Goal: Ask a question

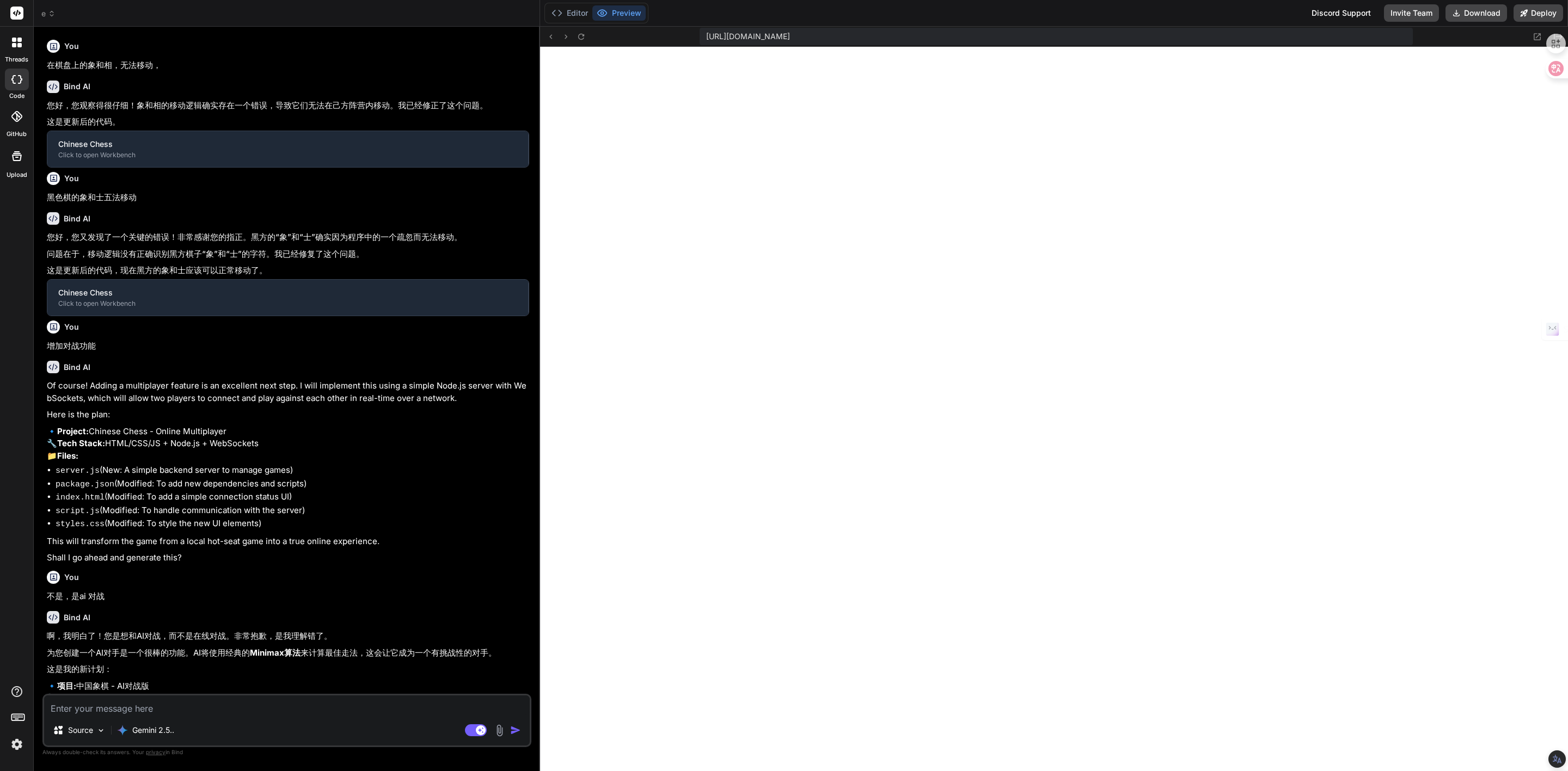
type textarea "x"
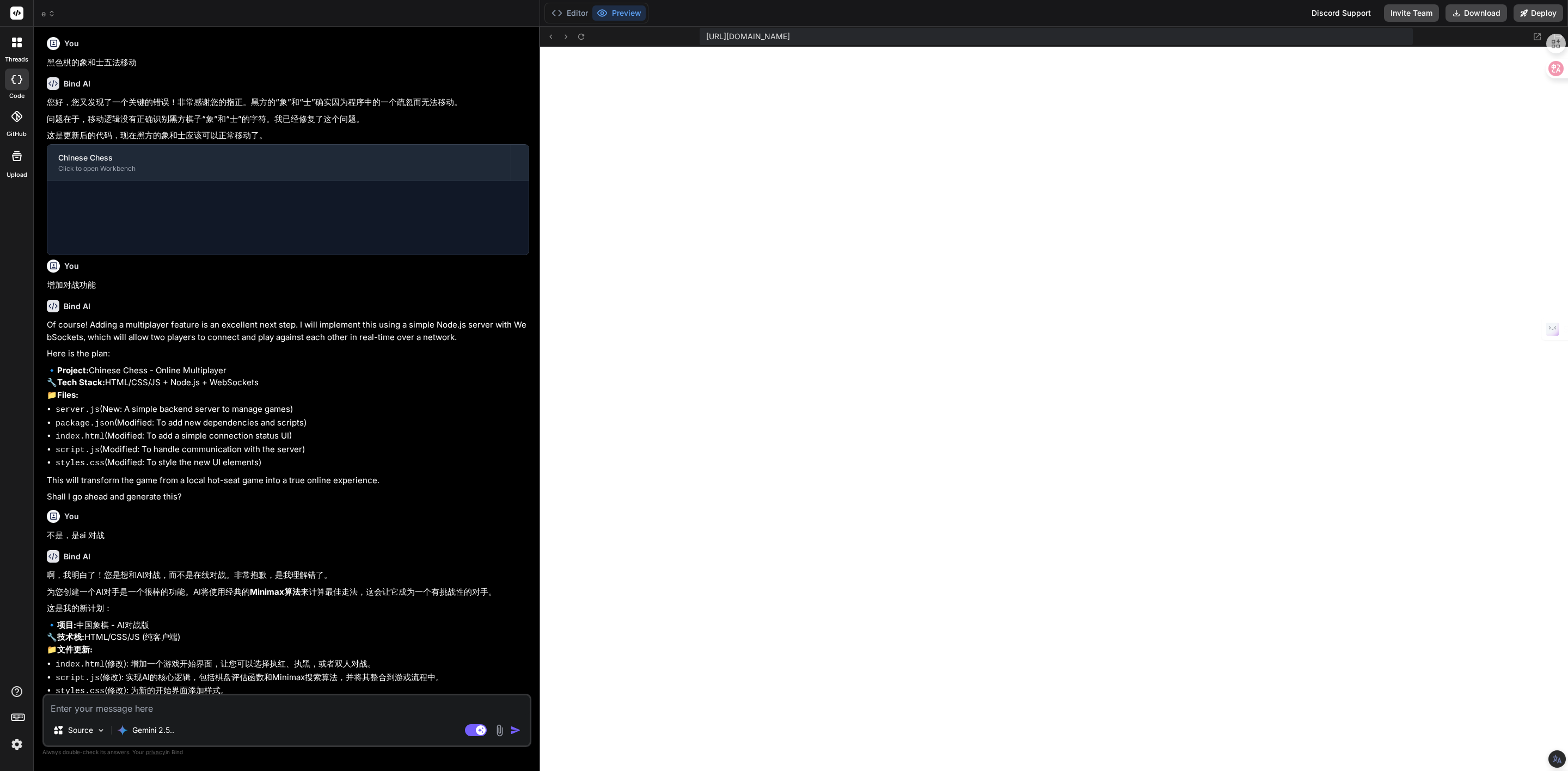
scroll to position [215, 0]
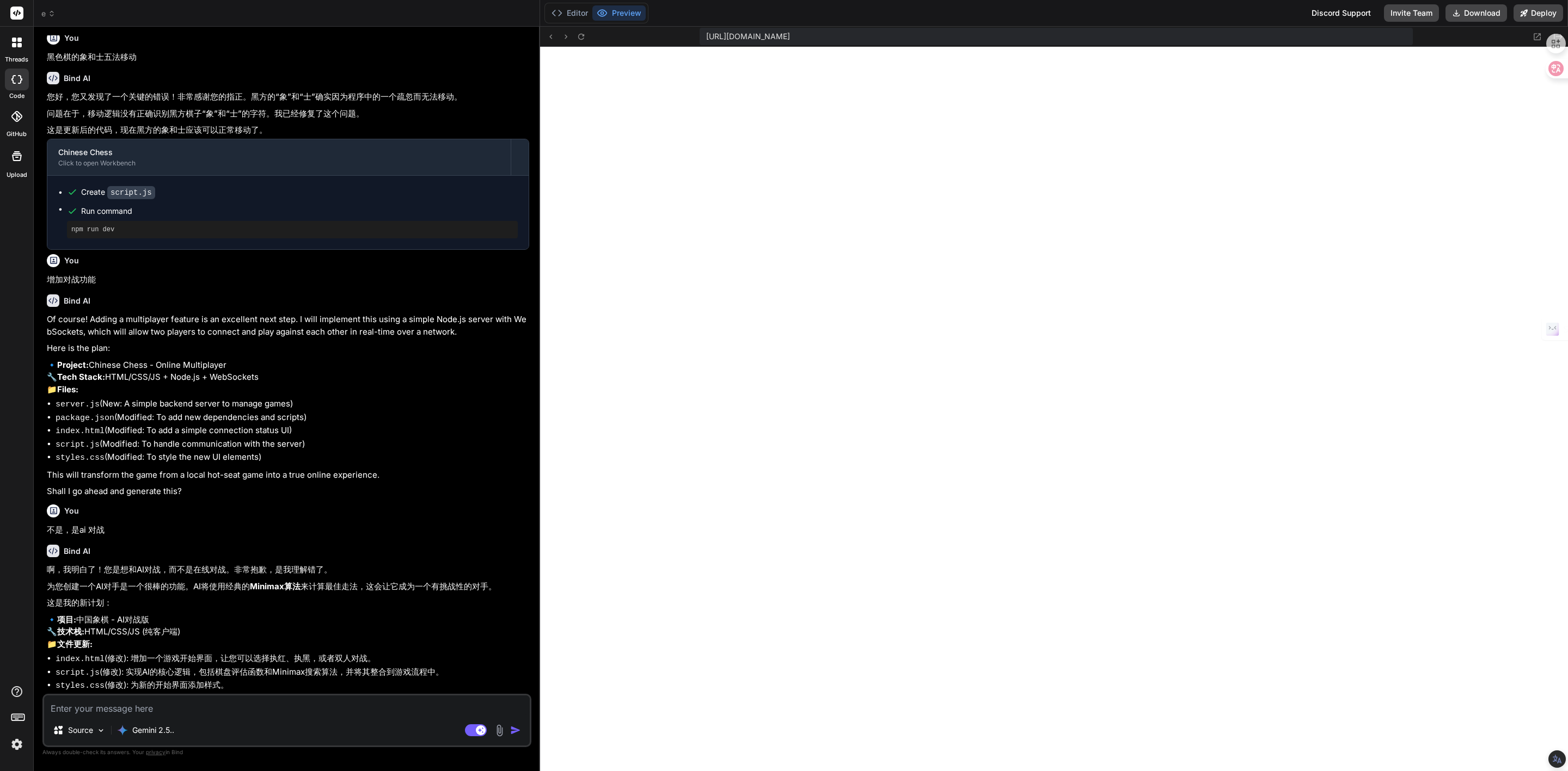
click at [144, 707] on textarea at bounding box center [287, 705] width 486 height 20
type textarea "h"
type textarea "x"
type textarea "he"
type textarea "x"
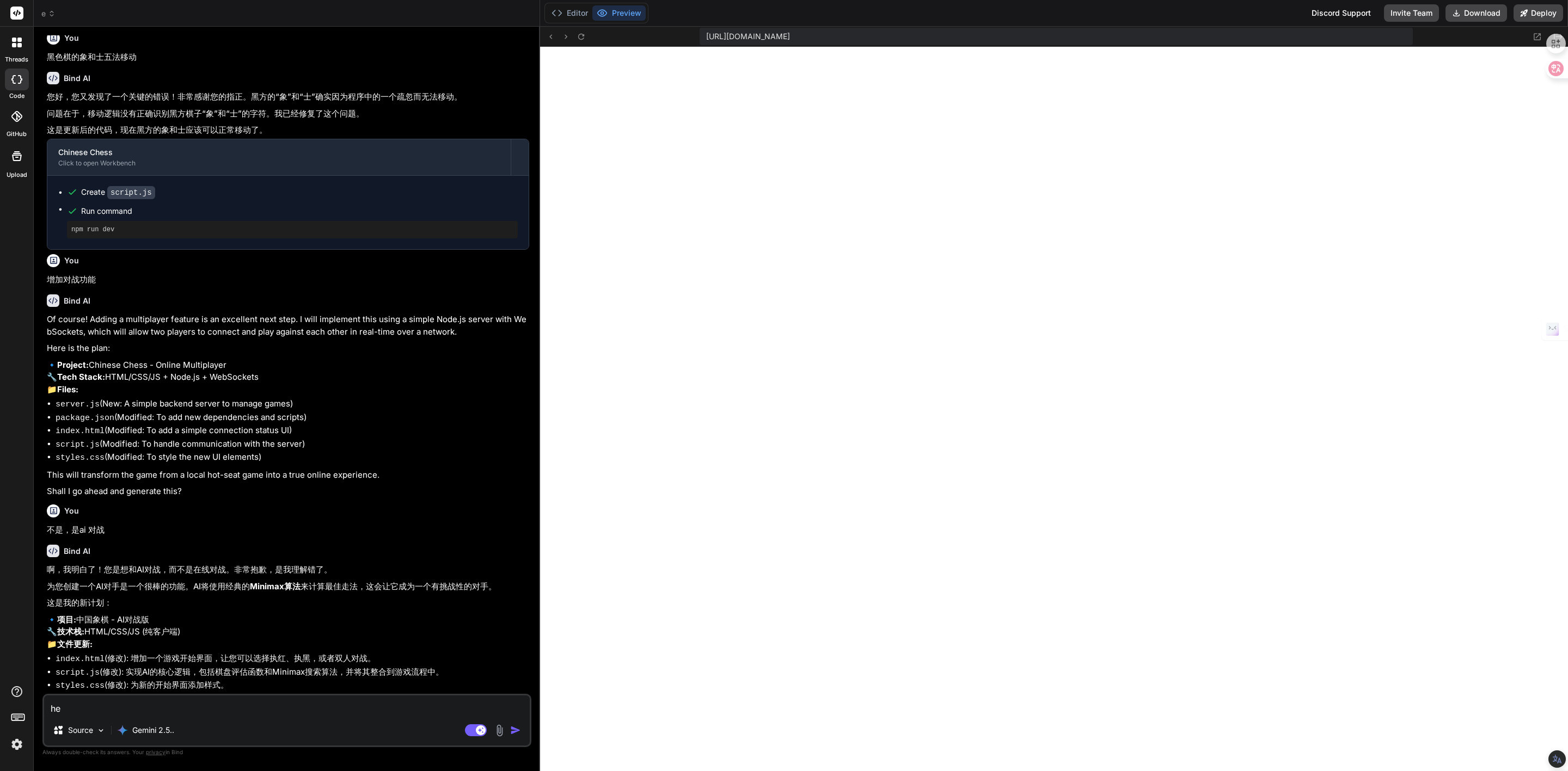
type textarea "hei"
type textarea "x"
type textarea "he"
type textarea "x"
type textarea "h"
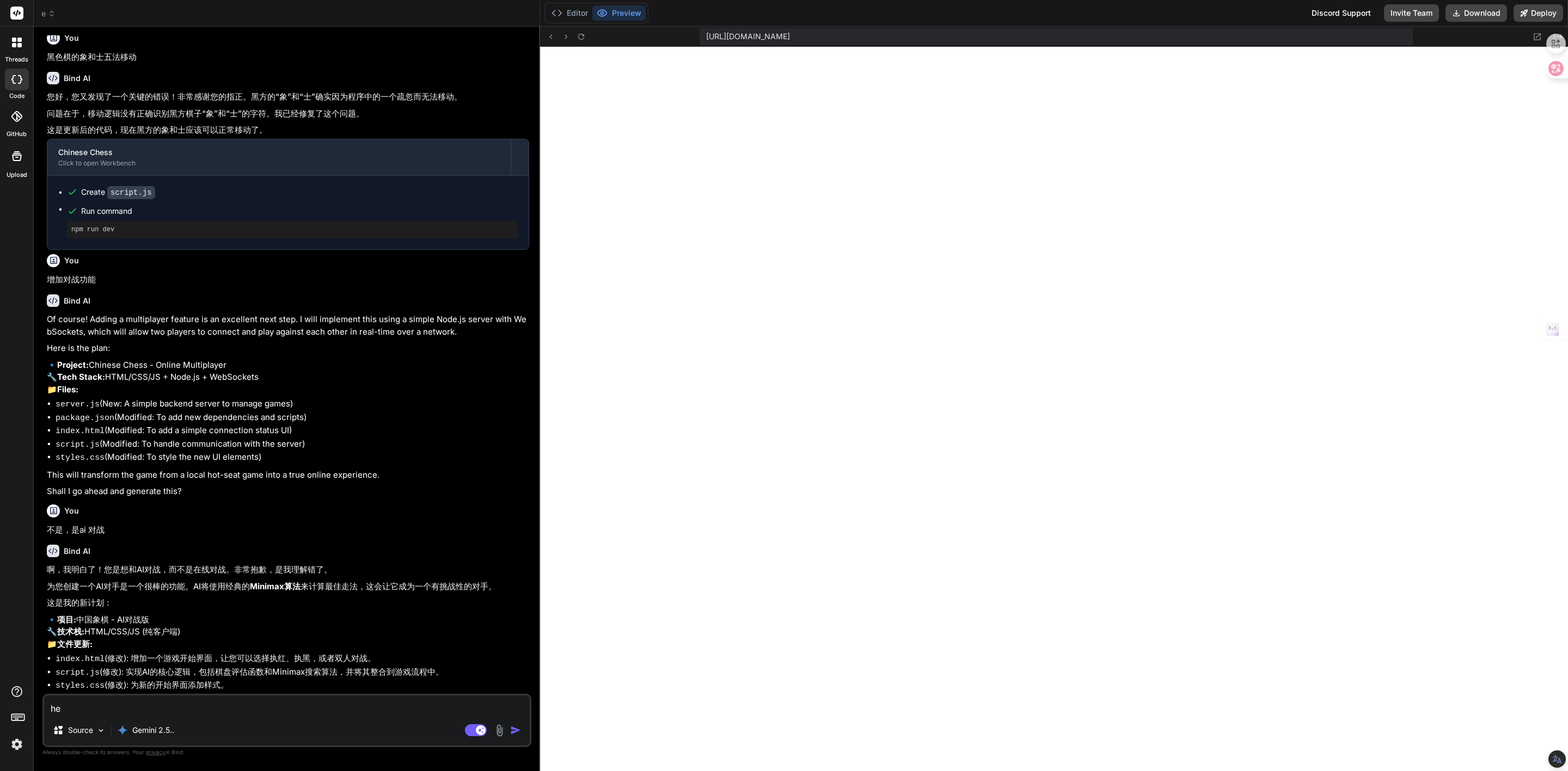
type textarea "x"
type textarea "h"
type textarea "x"
type textarea "he"
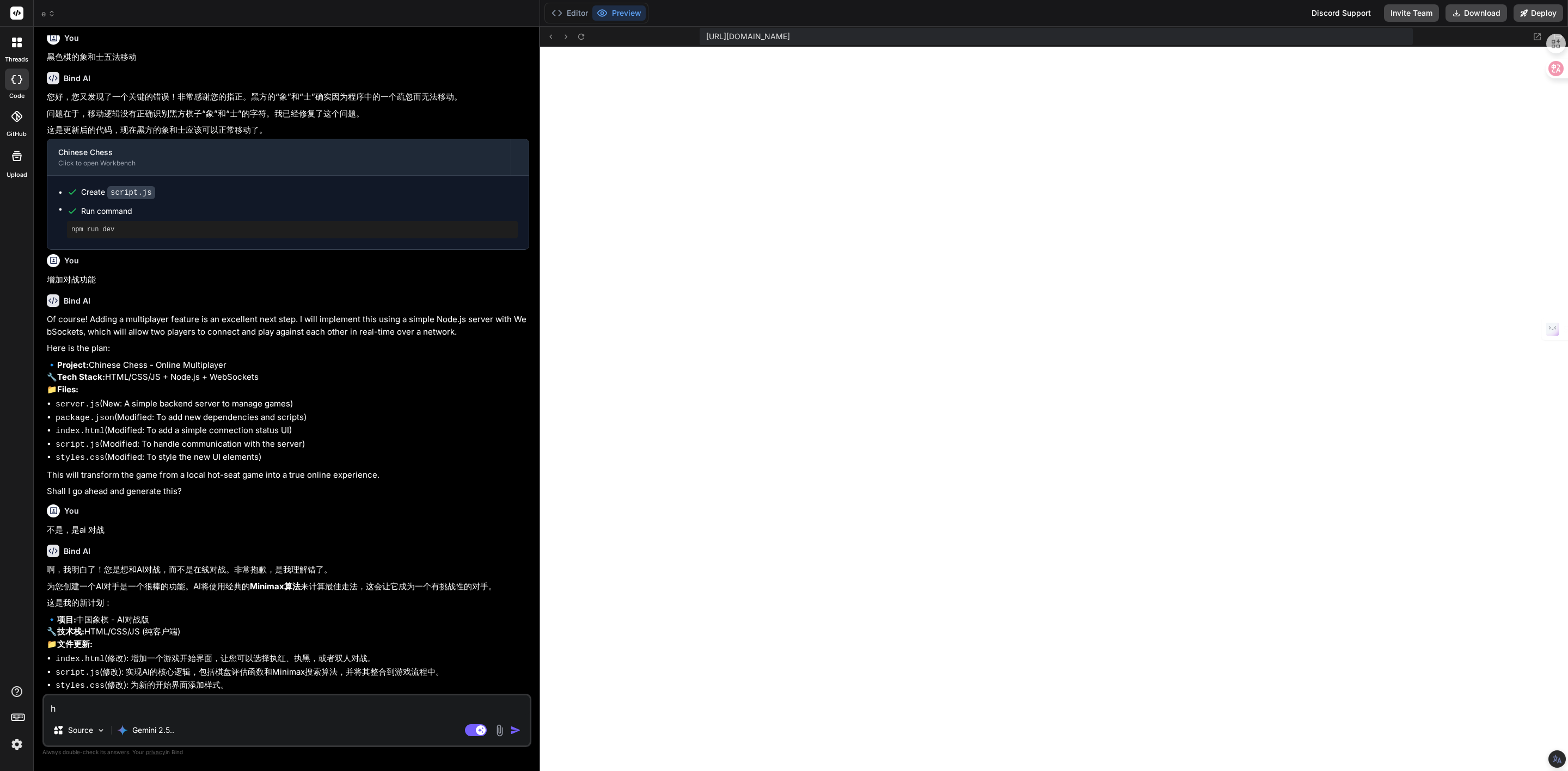
type textarea "x"
type textarea "hei"
type textarea "x"
type textarea "hei'q"
type textarea "x"
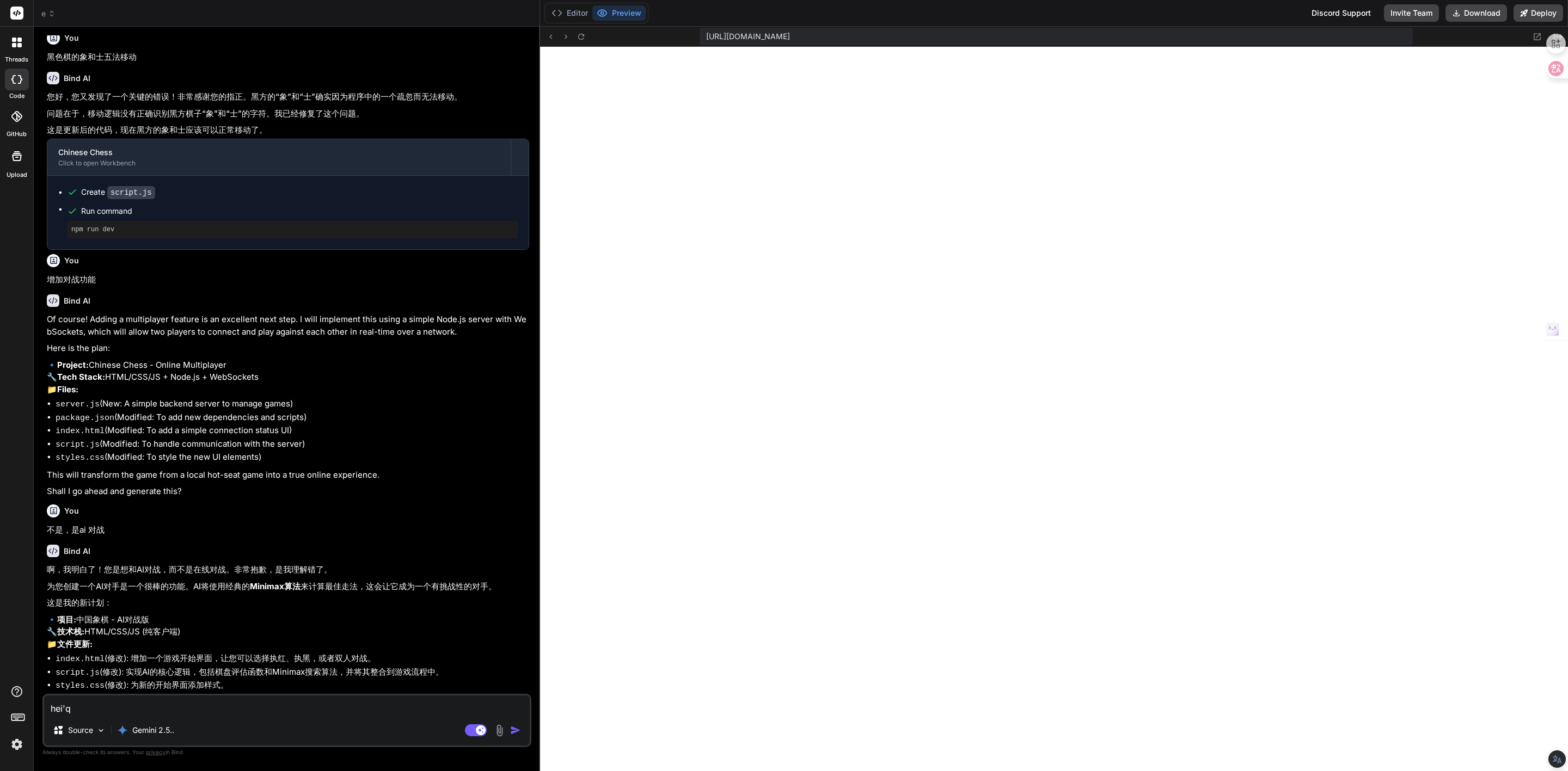
type textarea "hei'qi"
type textarea "x"
type textarea "黑棋"
type textarea "x"
type textarea "黑棋h"
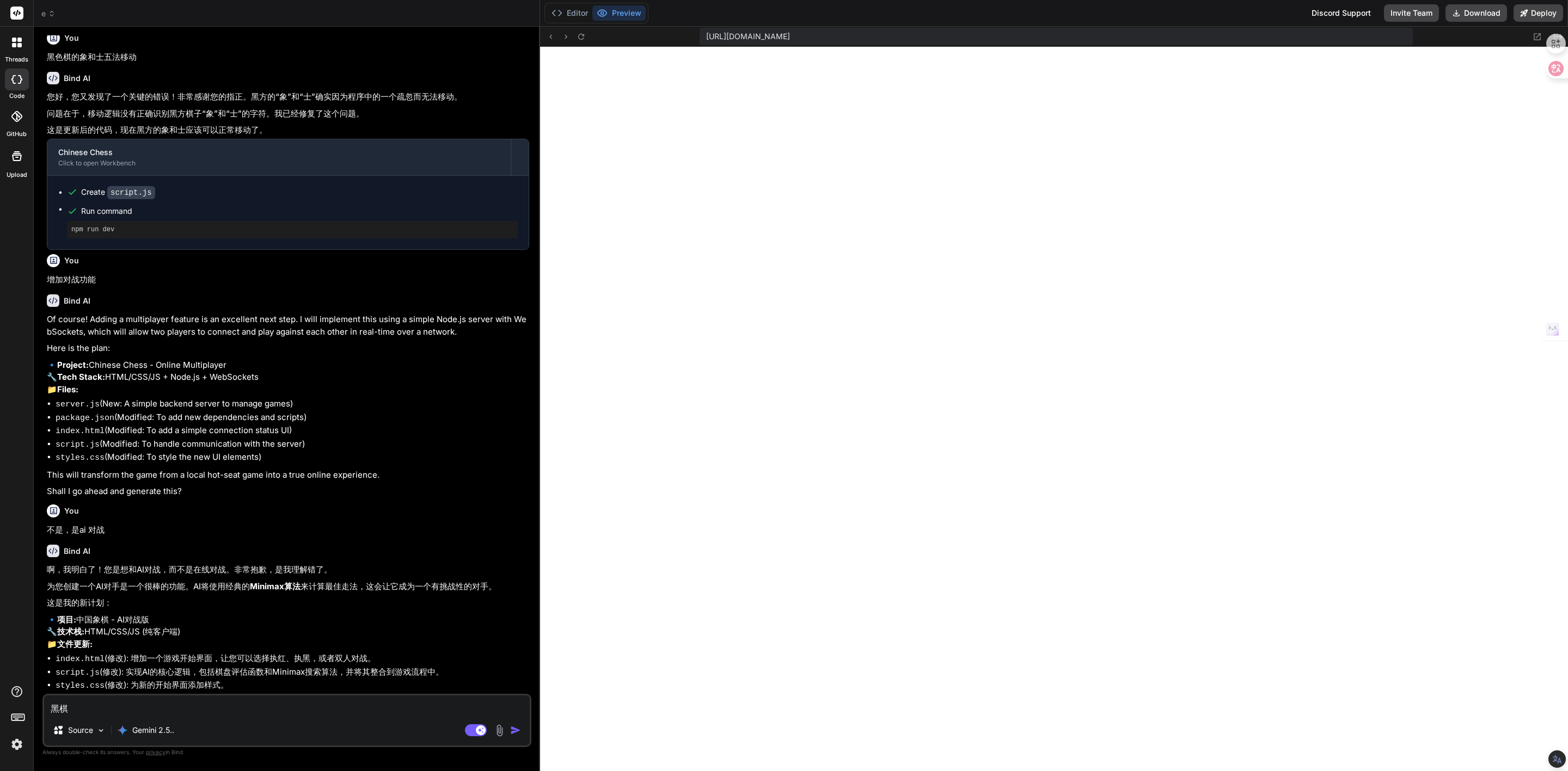
type textarea "x"
type textarea "黑棋he"
type textarea "x"
type textarea "黑棋和"
type textarea "x"
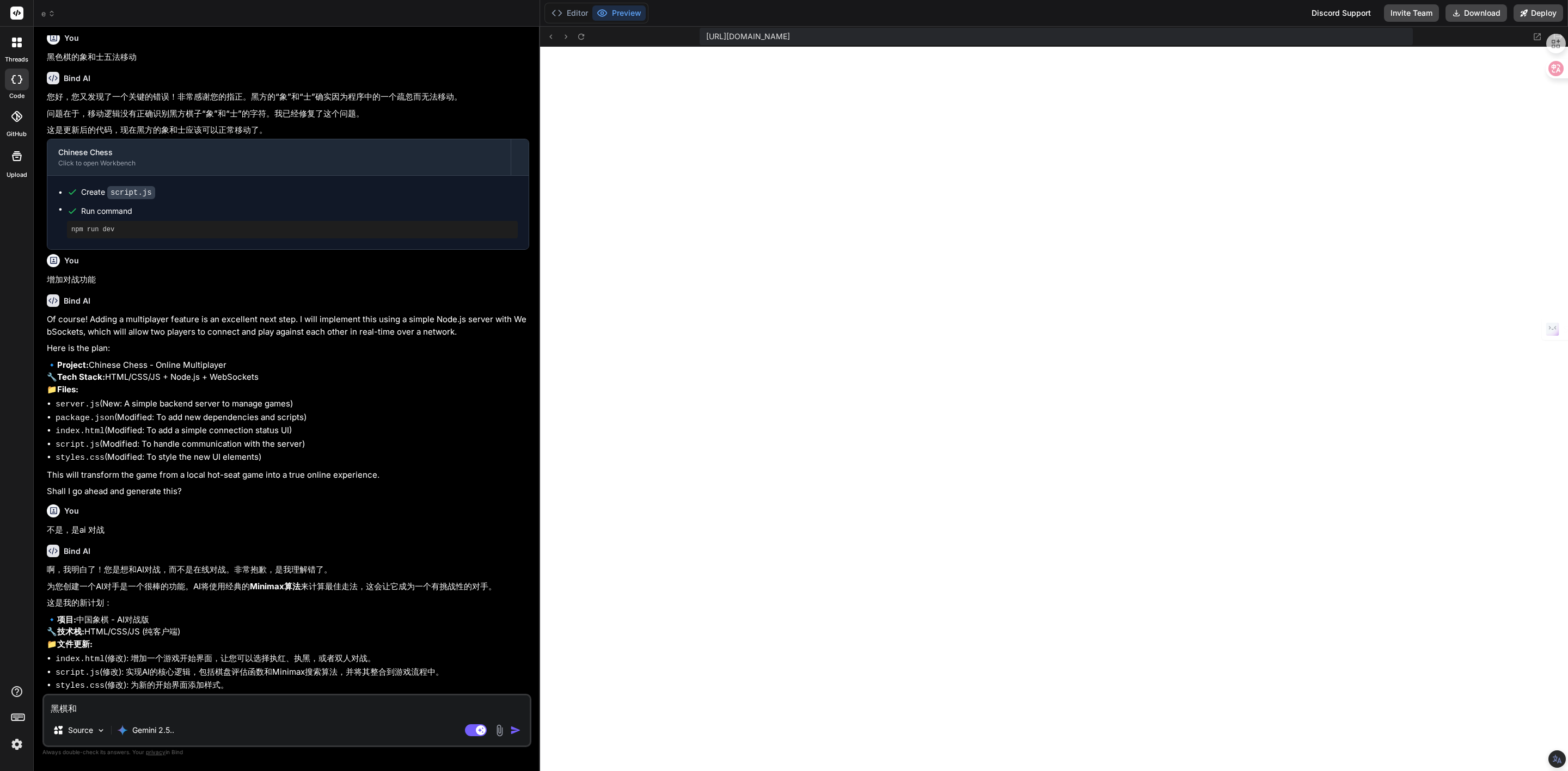
type textarea "黑棋和h"
type textarea "x"
type textarea "黑棋和ho"
type textarea "x"
type textarea "黑棋和hon"
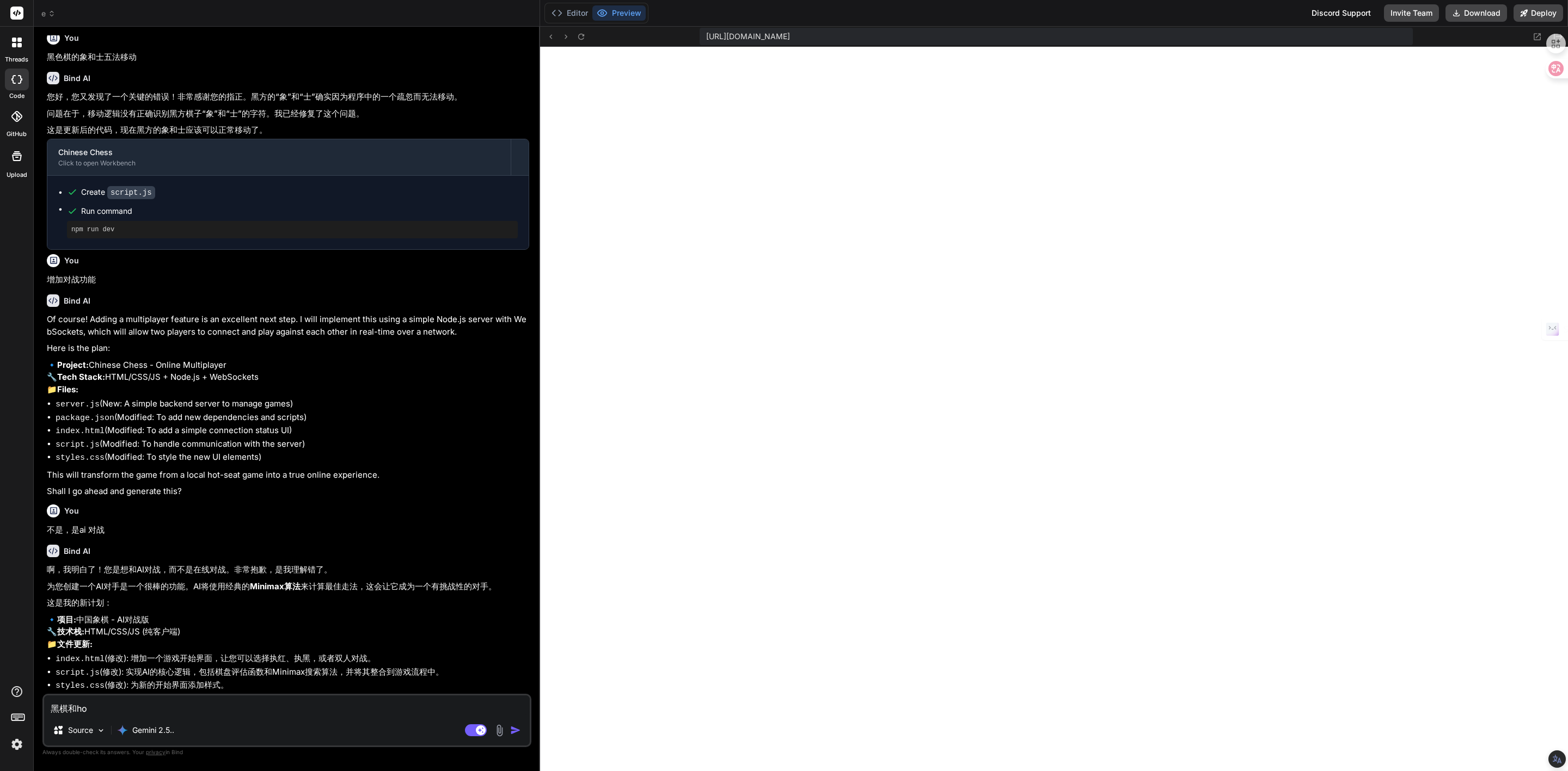
type textarea "x"
type textarea "黑棋和红"
type textarea "x"
type textarea "黑棋和红q"
type textarea "x"
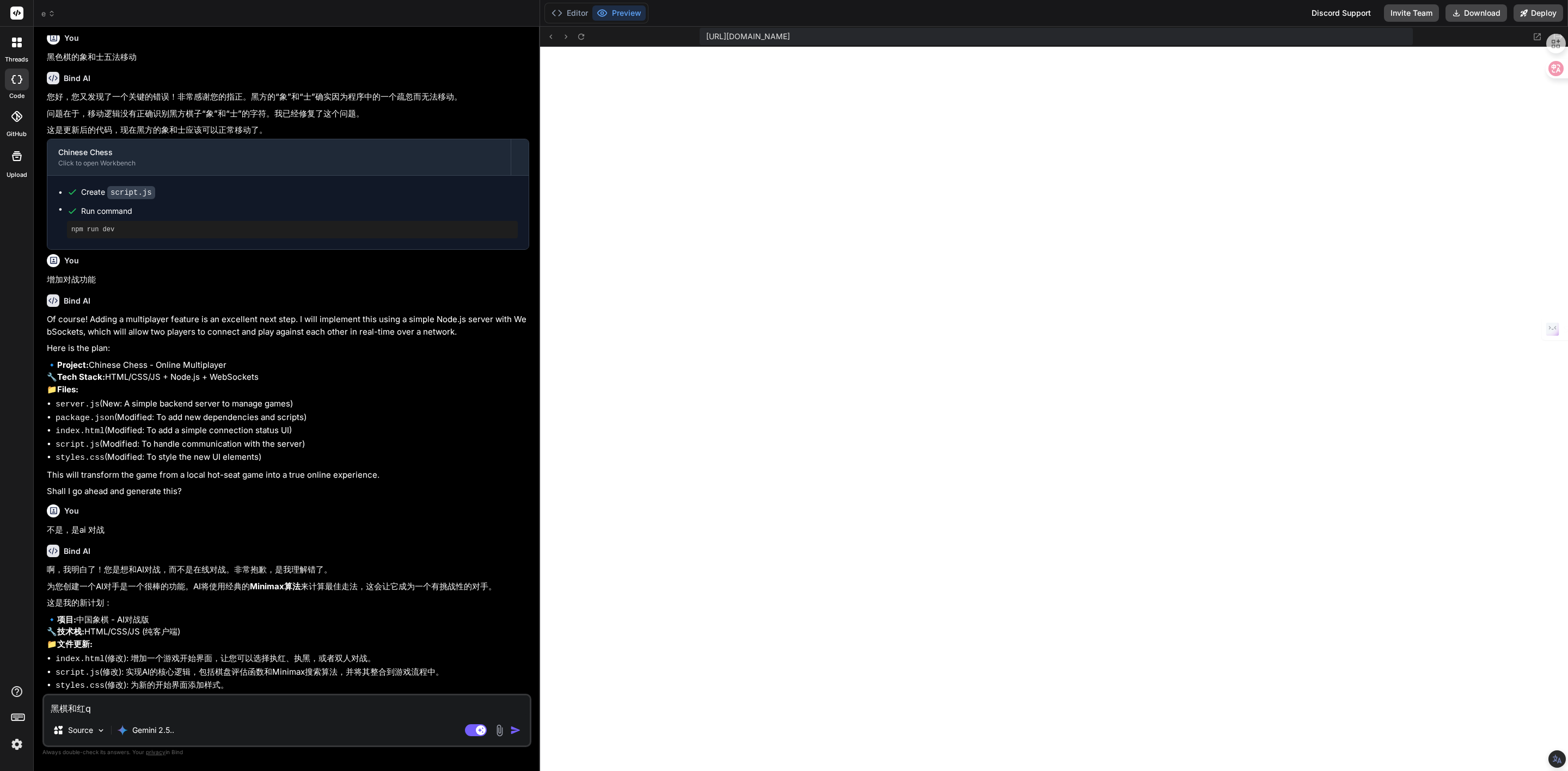
type textarea "黑棋和红qi"
type textarea "x"
type textarea "黑棋和红棋"
type textarea "x"
type textarea "黑棋和红棋g"
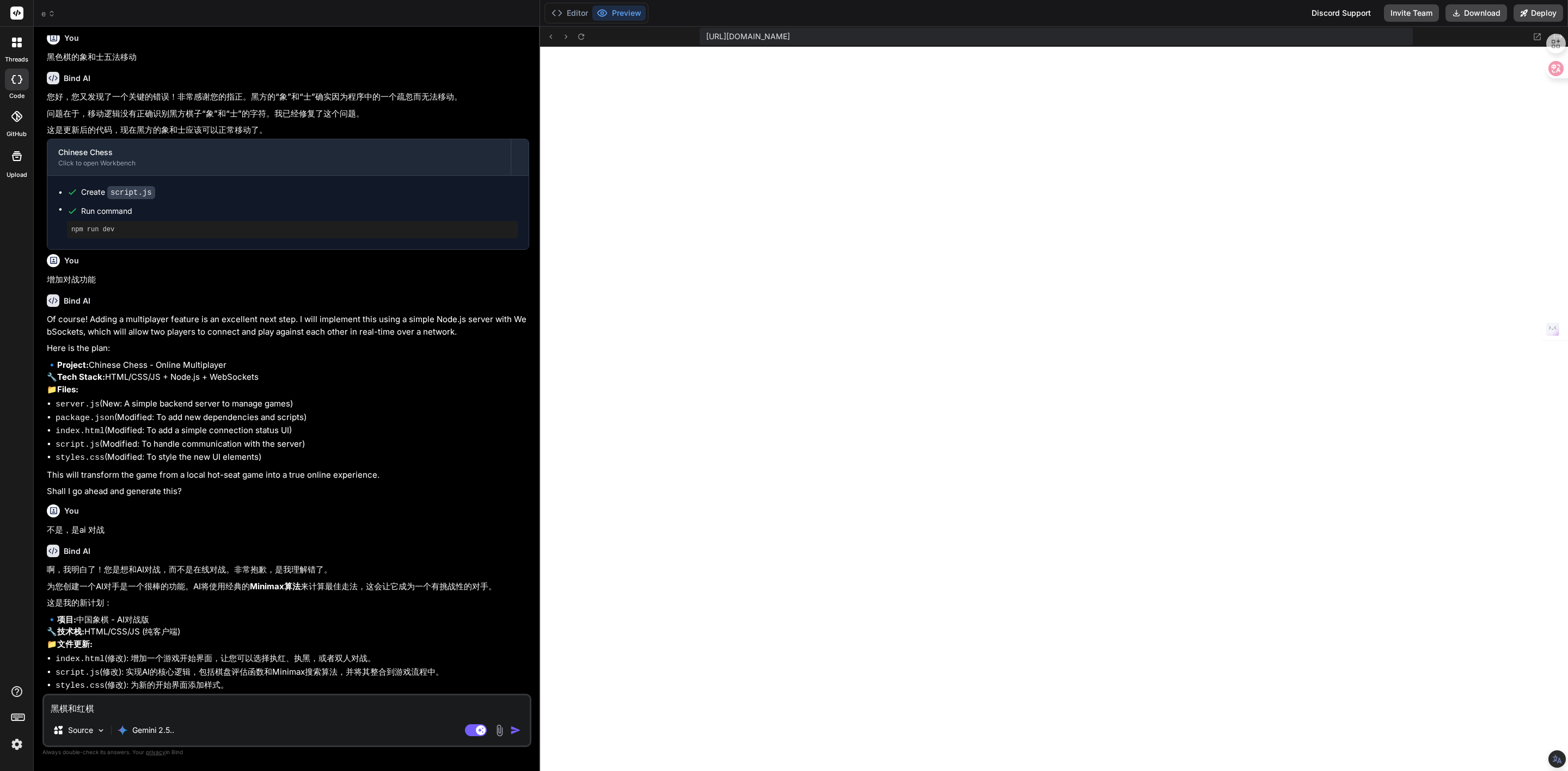
type textarea "x"
type textarea "黑棋和红棋ge"
type textarea "x"
type textarea "黑棋和红棋gei"
type textarea "x"
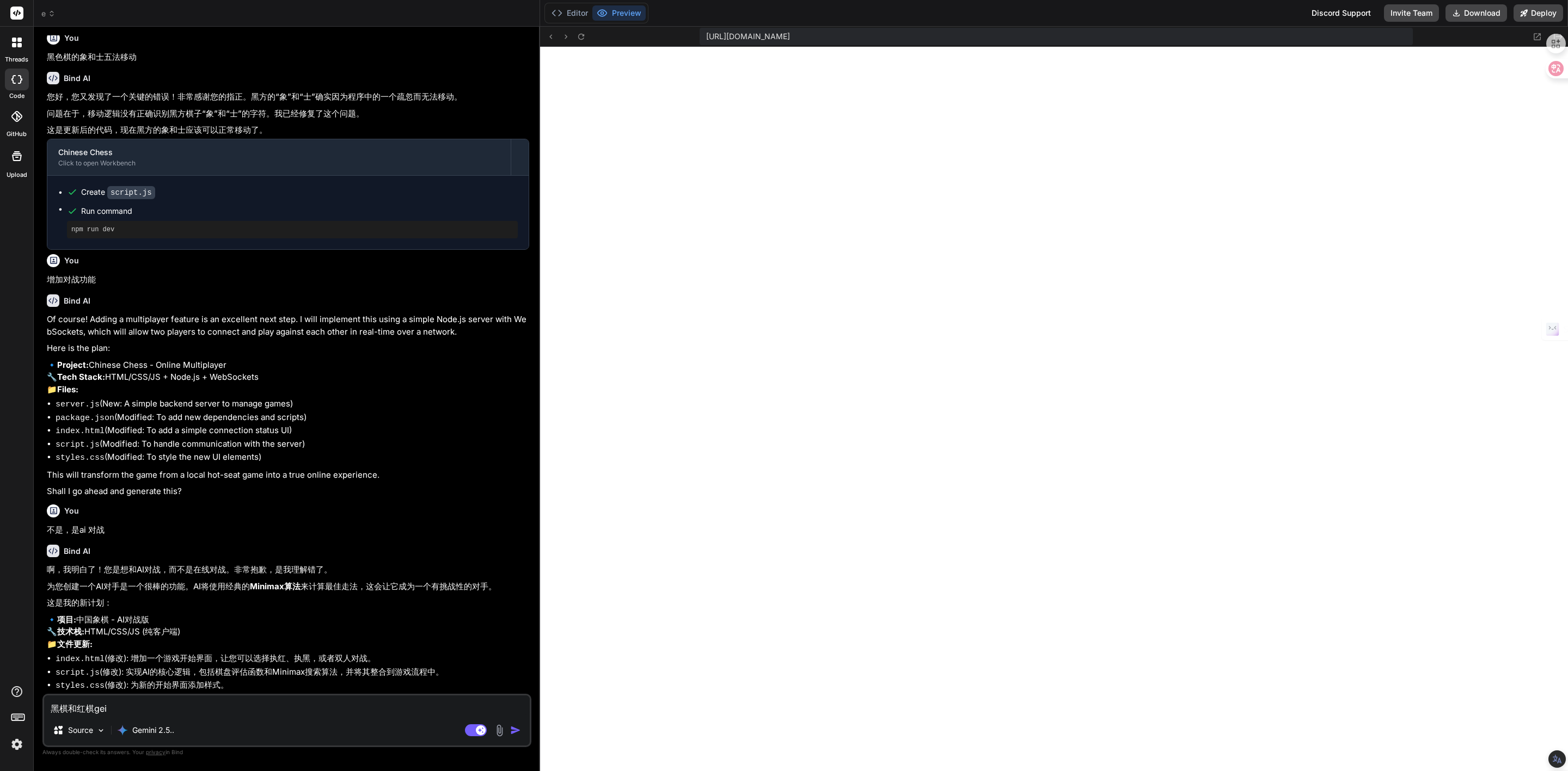
type textarea "黑棋和红棋个i"
type textarea "x"
type textarea "黑棋和红棋个is"
type textarea "x"
type textarea "黑棋和红棋个ish"
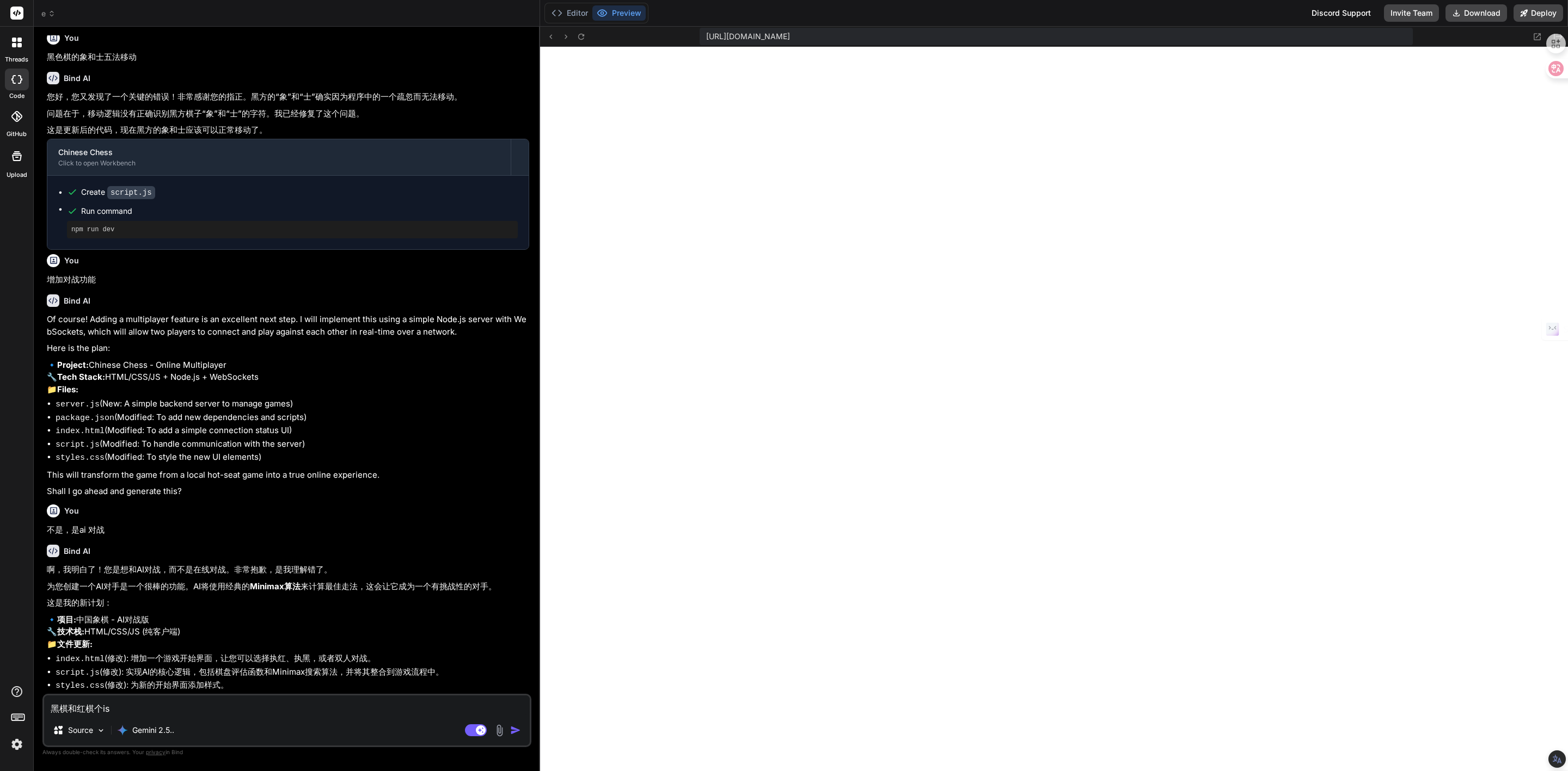
type textarea "x"
type textarea "黑棋和红棋个isha"
type textarea "x"
type textarea "黑棋和红棋个i'shao"
type textarea "x"
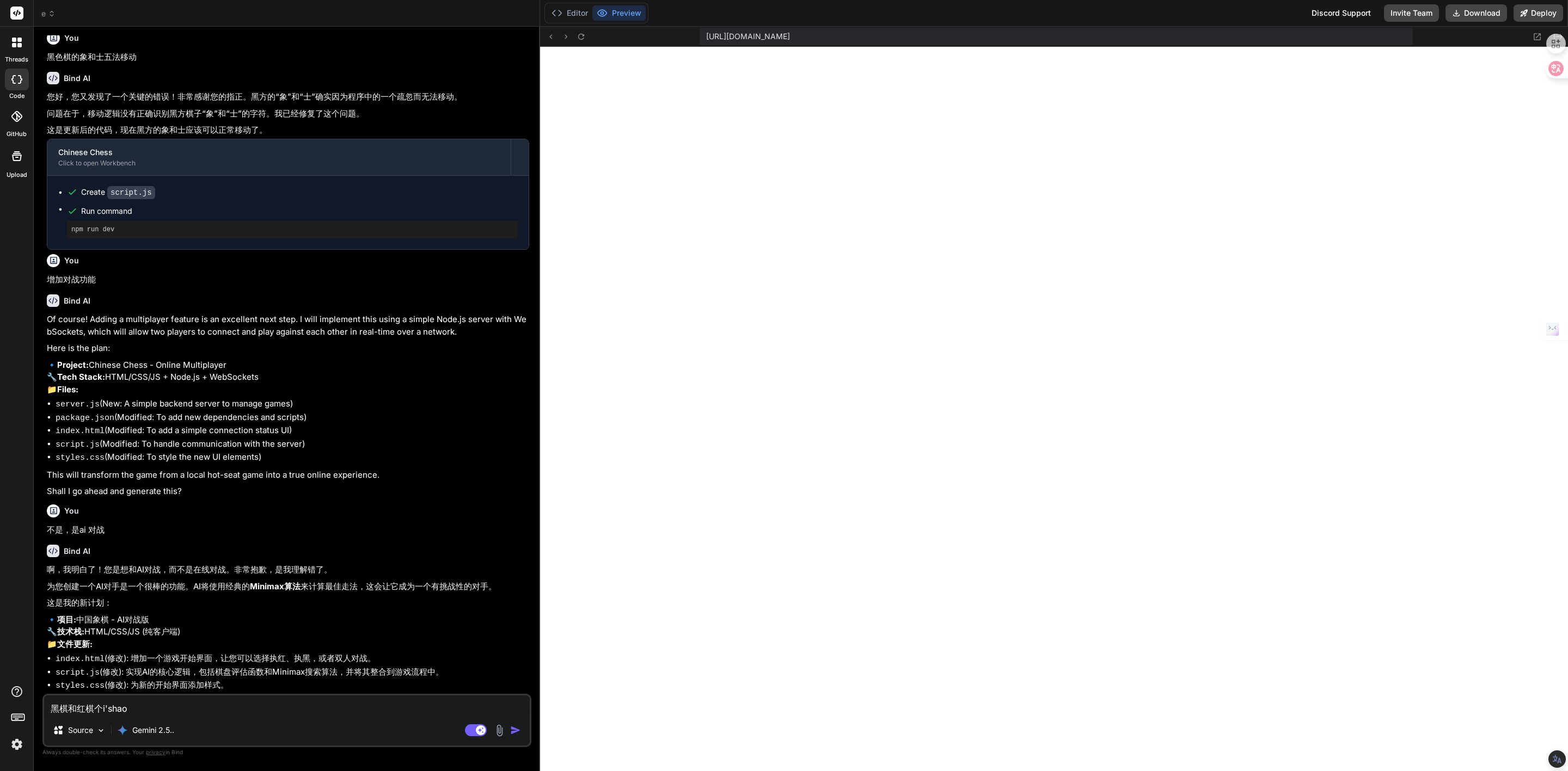
type textarea "黑棋和红棋个i'shao'l"
type textarea "x"
type textarea "黑棋和红棋个i少了"
type textarea "x"
type textarea "黑棋和红棋个i少了l"
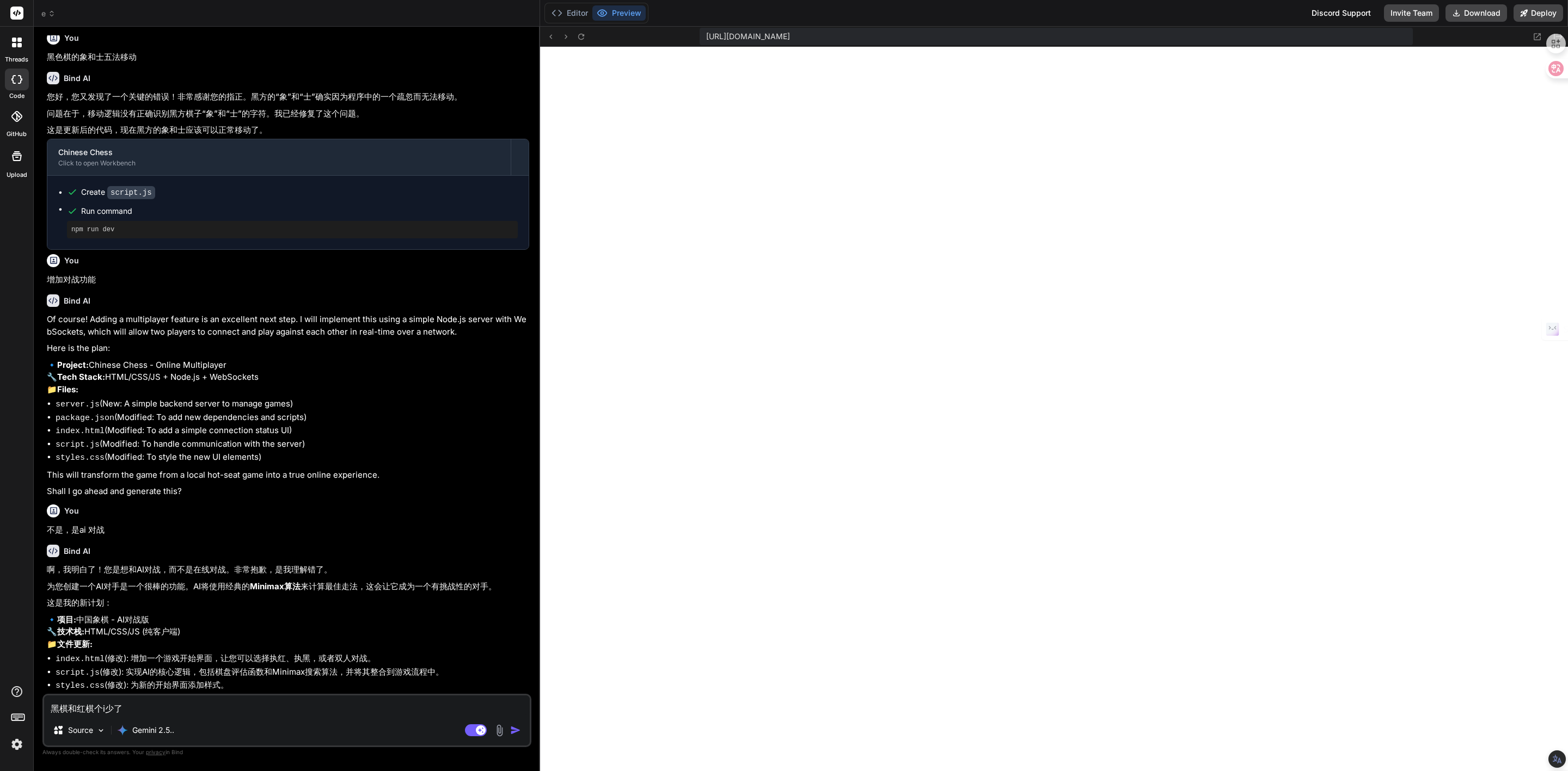
type textarea "x"
type textarea "黑棋和红棋个i少了了"
type textarea "x"
type textarea "黑棋和红棋个i少了了y"
type textarea "x"
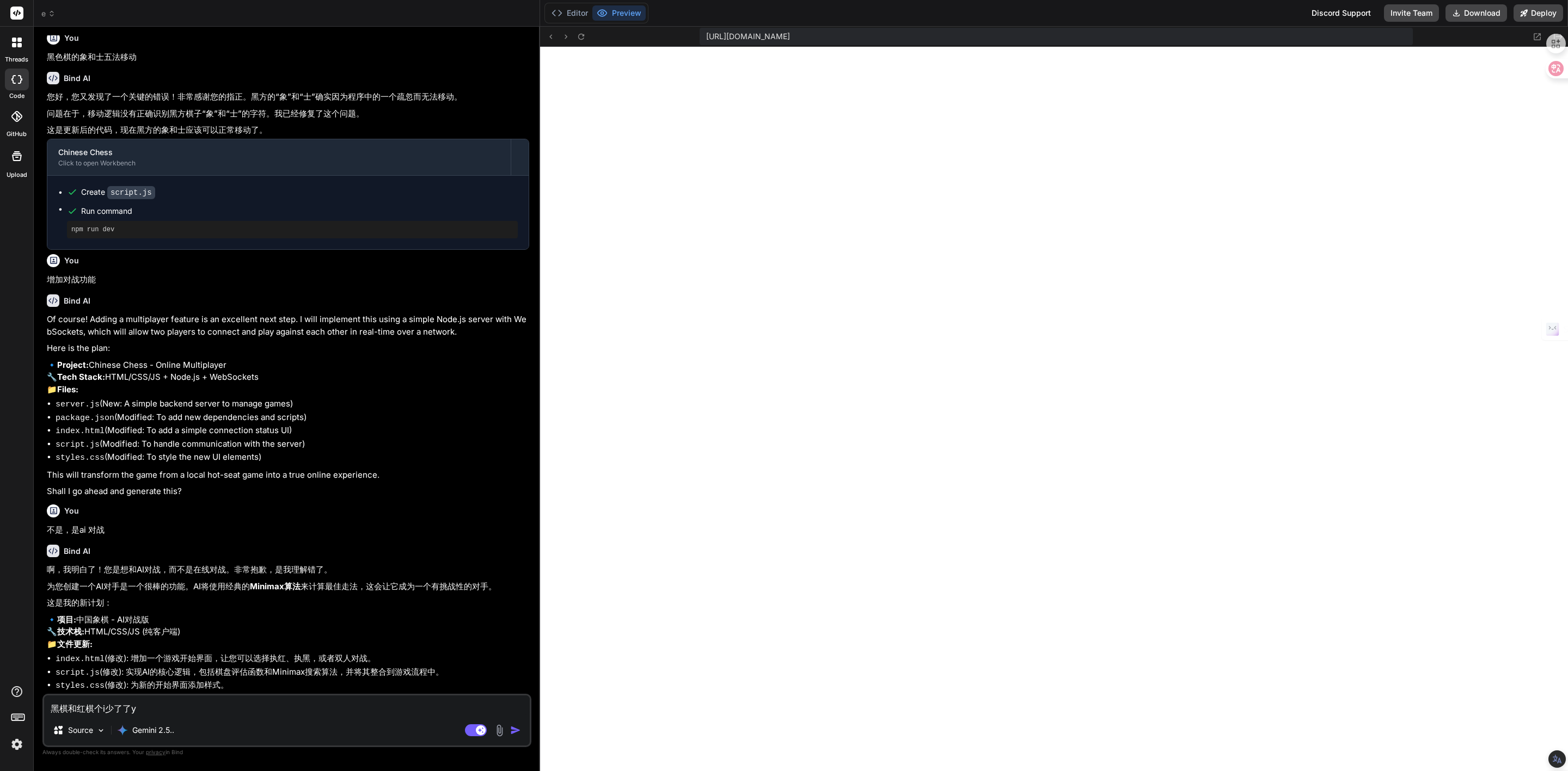
type textarea "黑棋和红棋个i少了了[PERSON_NAME]"
type textarea "x"
type textarea "黑棋和红棋个i少了了yi'l"
type textarea "x"
type textarea "黑棋和红棋个i少了了[PERSON_NAME]"
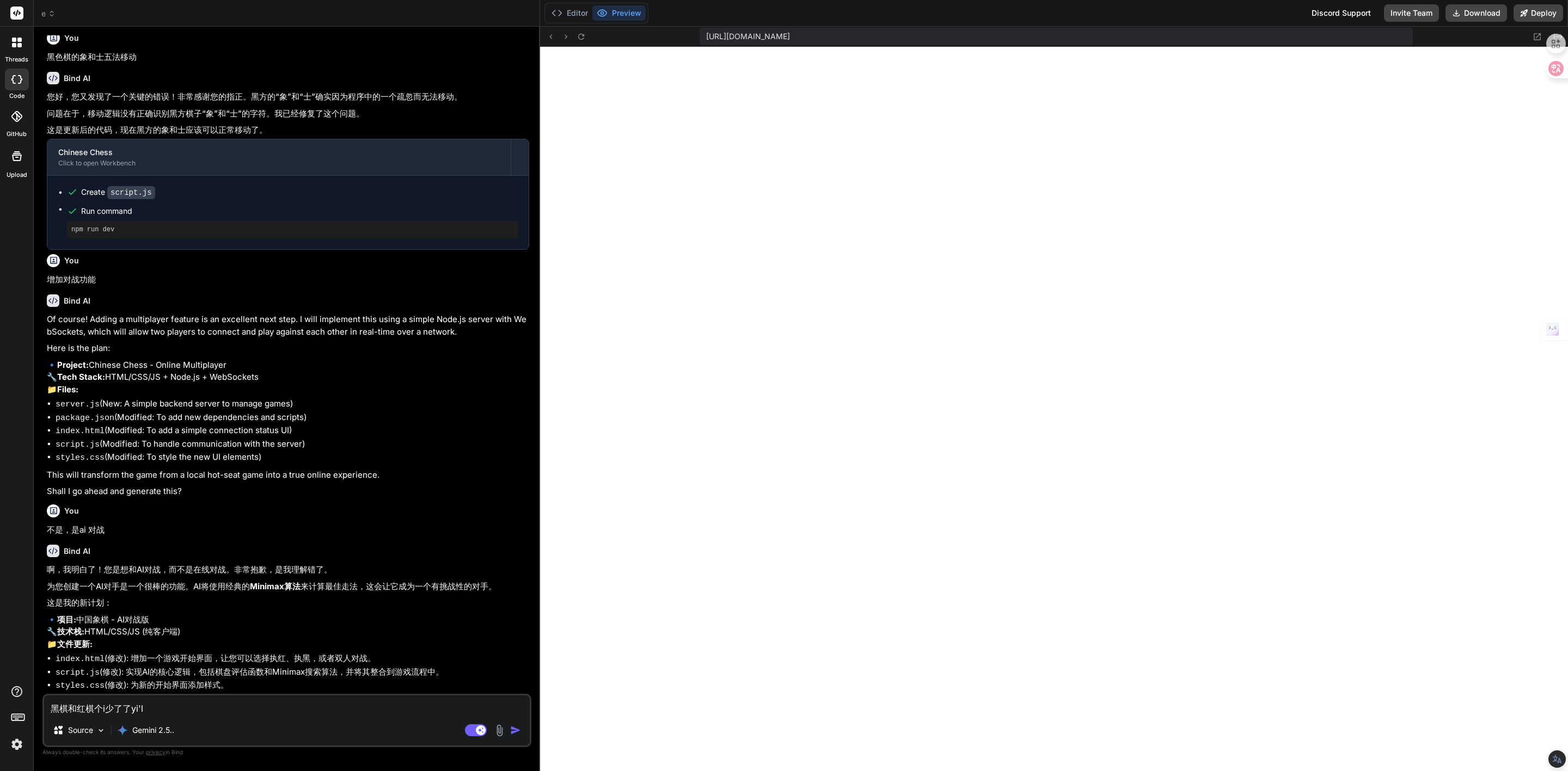
type textarea "x"
type textarea "黑棋和红棋个i少了了yi'l"
type textarea "x"
type textarea "黑棋和红棋个i少了了[PERSON_NAME]"
type textarea "x"
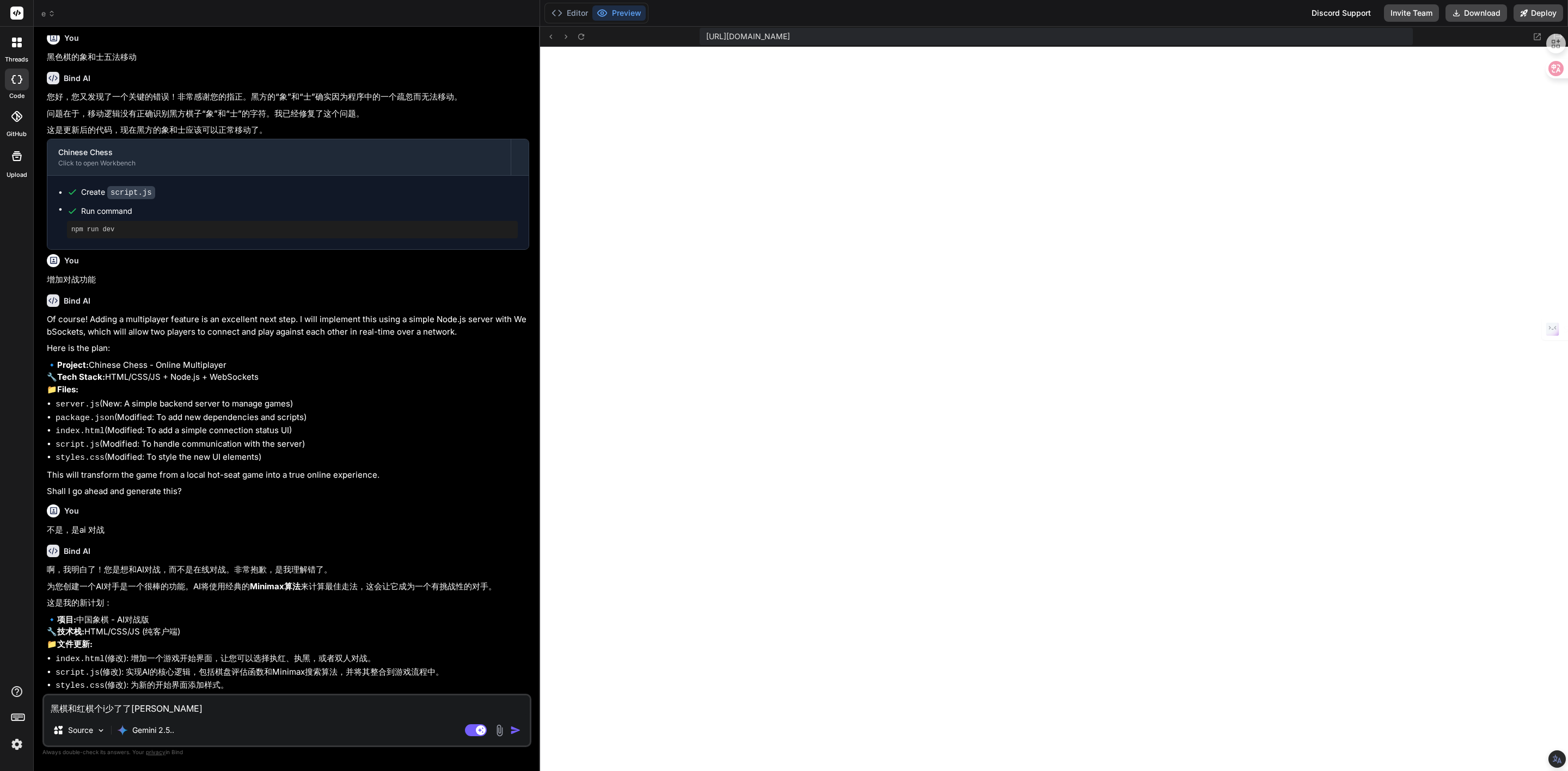
type textarea "黑棋和红棋个i少了了y"
type textarea "x"
type textarea "黑棋和红棋个i少了了"
type textarea "x"
type textarea "黑棋和红棋个i少了"
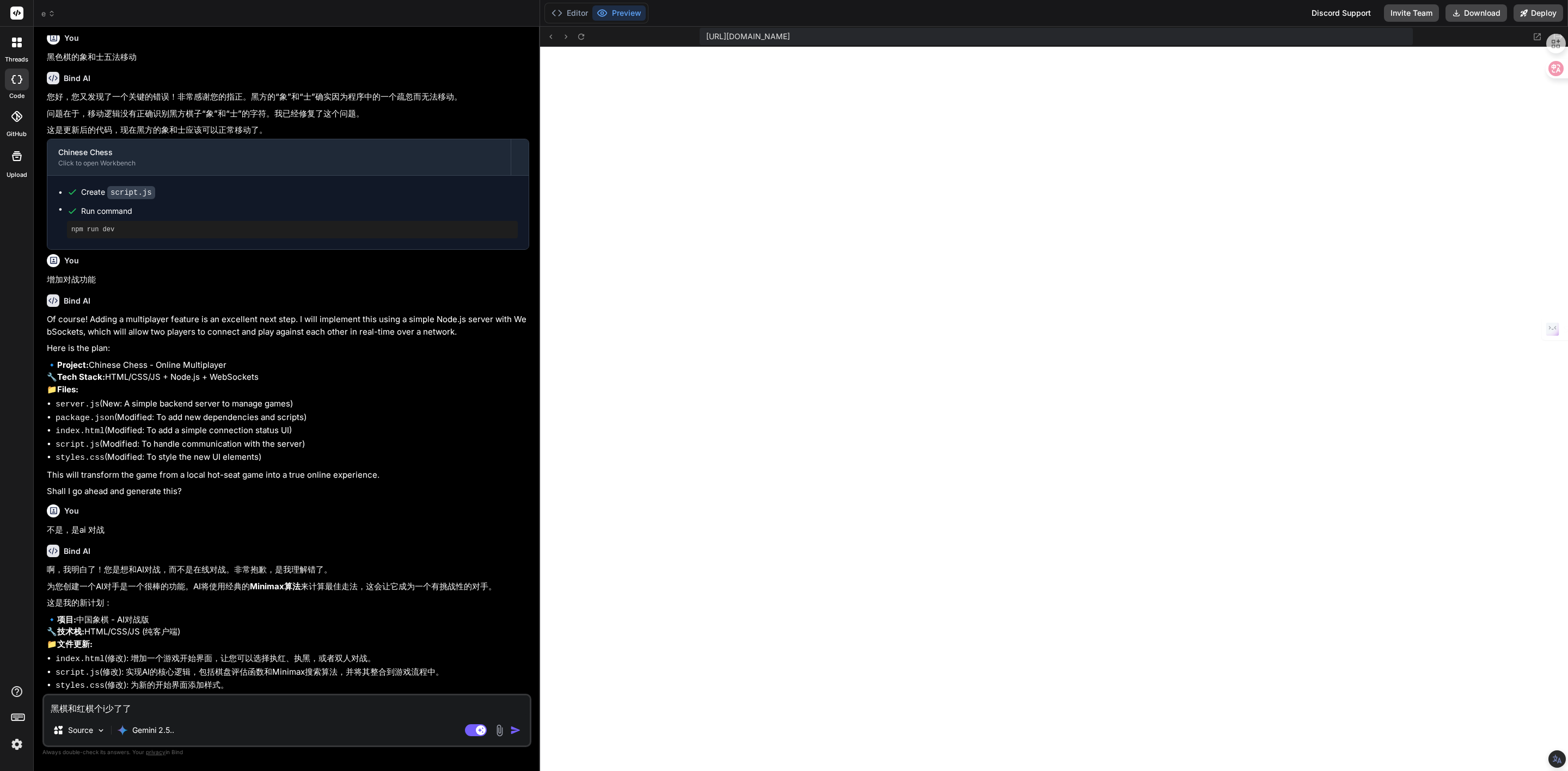
type textarea "x"
type textarea "黑棋和红棋个i少"
type textarea "x"
type textarea "黑棋和红棋个i"
type textarea "x"
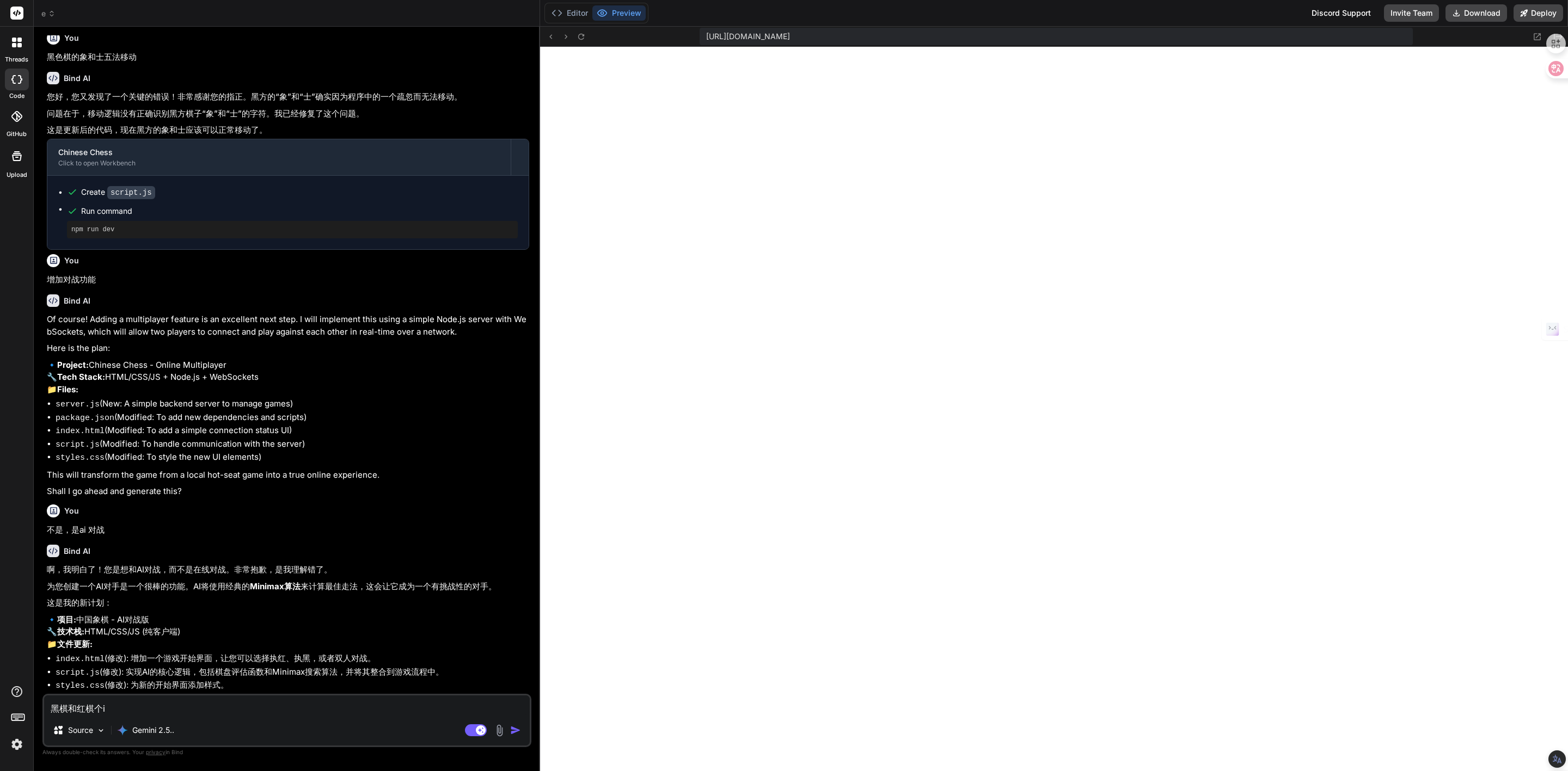
type textarea "黑棋和红棋个"
type textarea "x"
type textarea "黑棋和红棋个s"
type textarea "x"
type textarea "黑棋和红棋个sh"
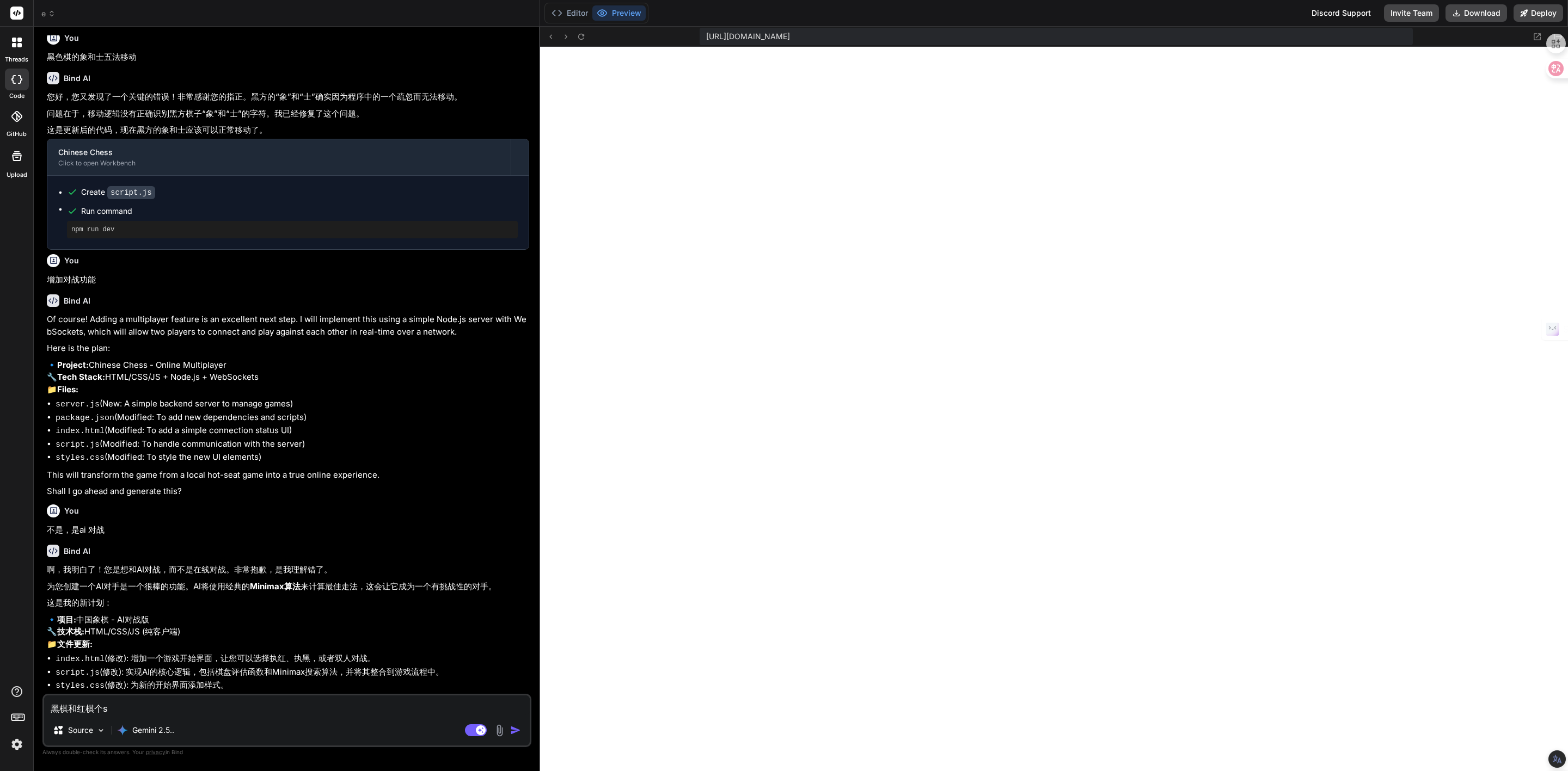
type textarea "x"
type textarea "黑棋和红棋个sha"
type textarea "x"
type textarea "黑棋和红棋个shao"
type textarea "x"
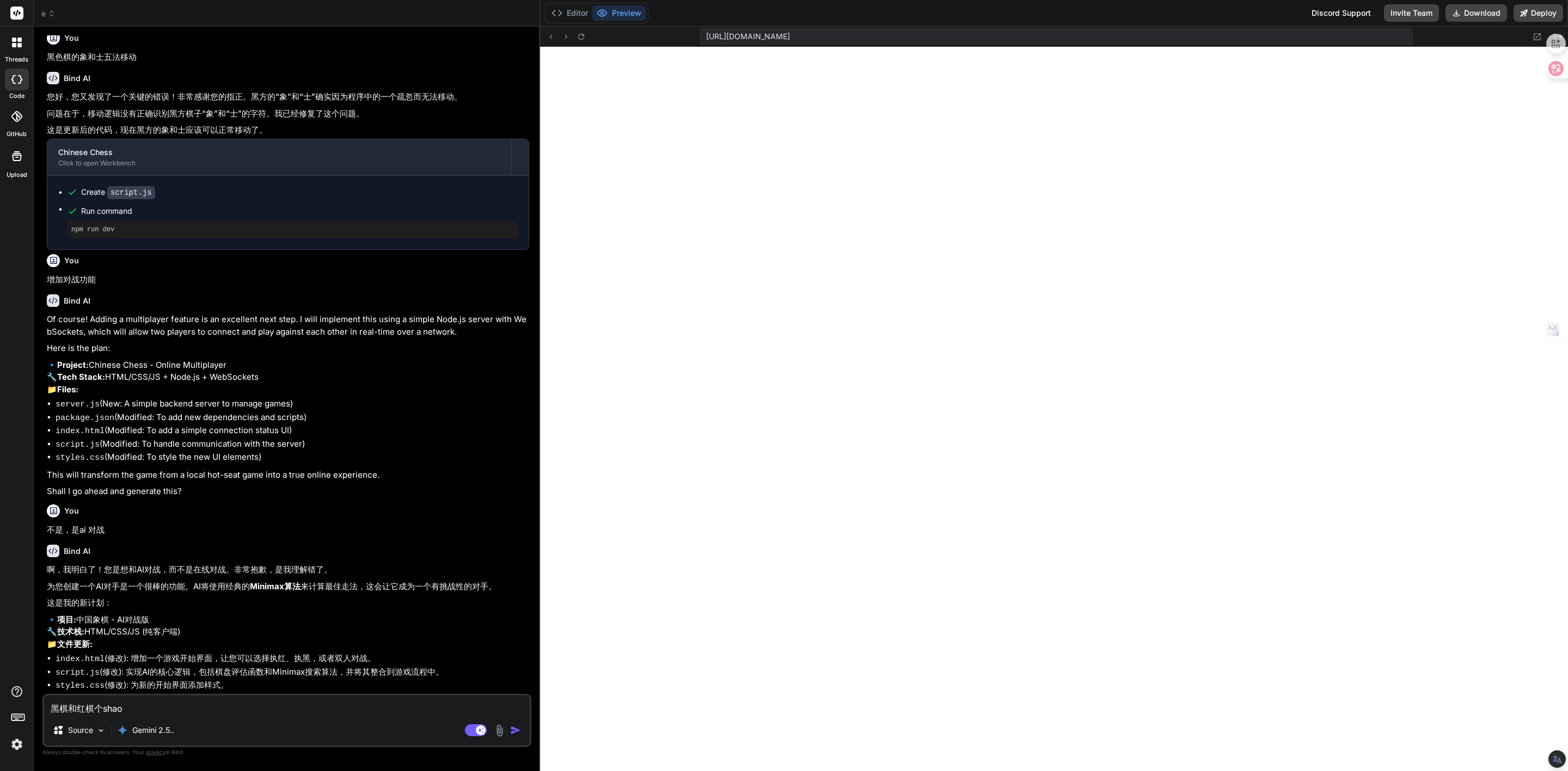
type textarea "黑棋和红棋个少"
type textarea "x"
type textarea "黑棋和红棋个少l"
type textarea "x"
type textarea "黑棋和红棋个少了"
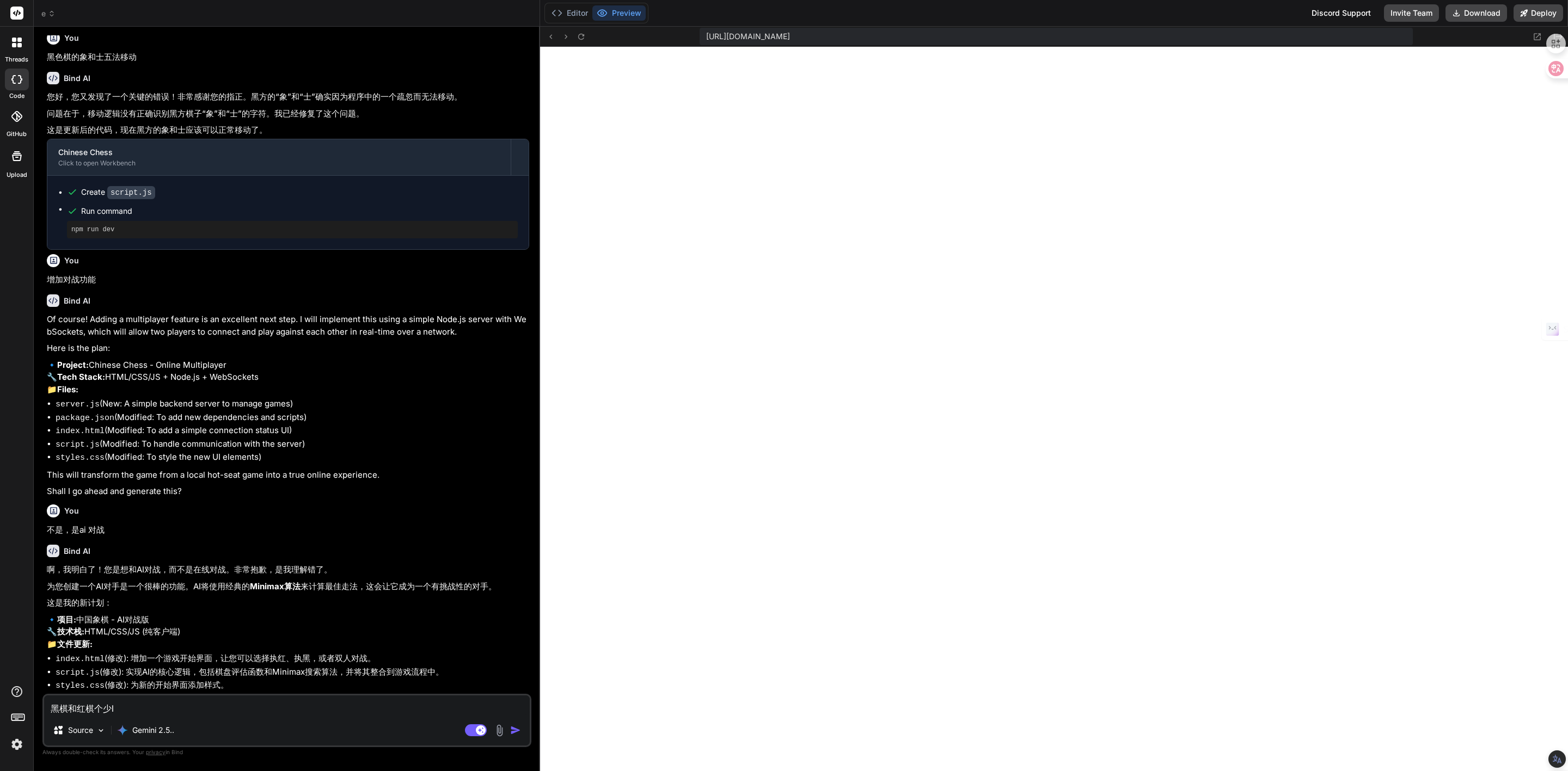
type textarea "x"
type textarea "黑棋和红棋个少了y"
type textarea "x"
type textarea "黑棋和红棋个少了[PERSON_NAME]"
type textarea "x"
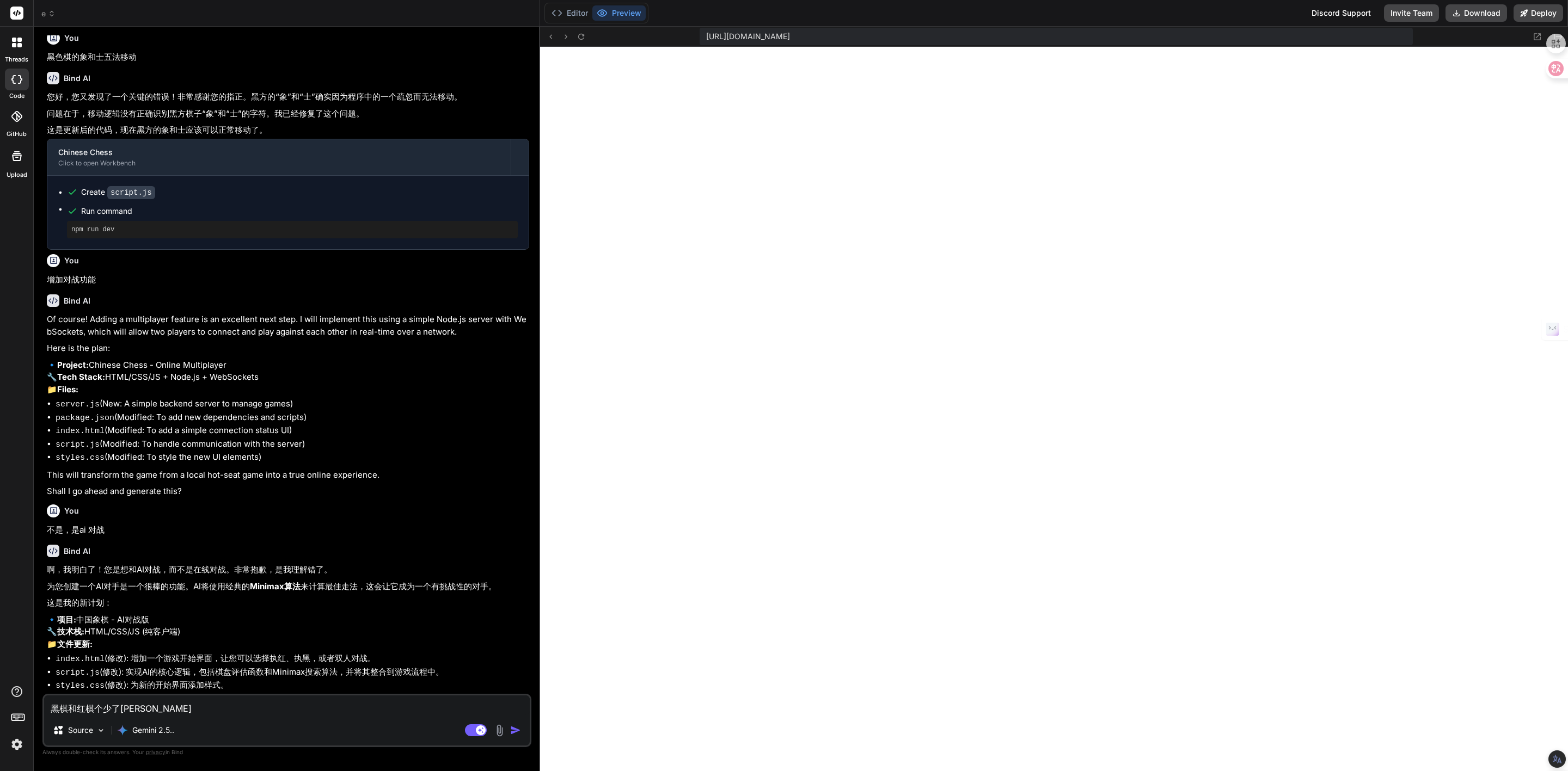
type textarea "黑棋和红棋个少了yi'l"
type textarea "x"
type textarea "黑棋和红棋个少了[PERSON_NAME]"
type textarea "x"
type textarea "黑棋和红棋个少了一粒"
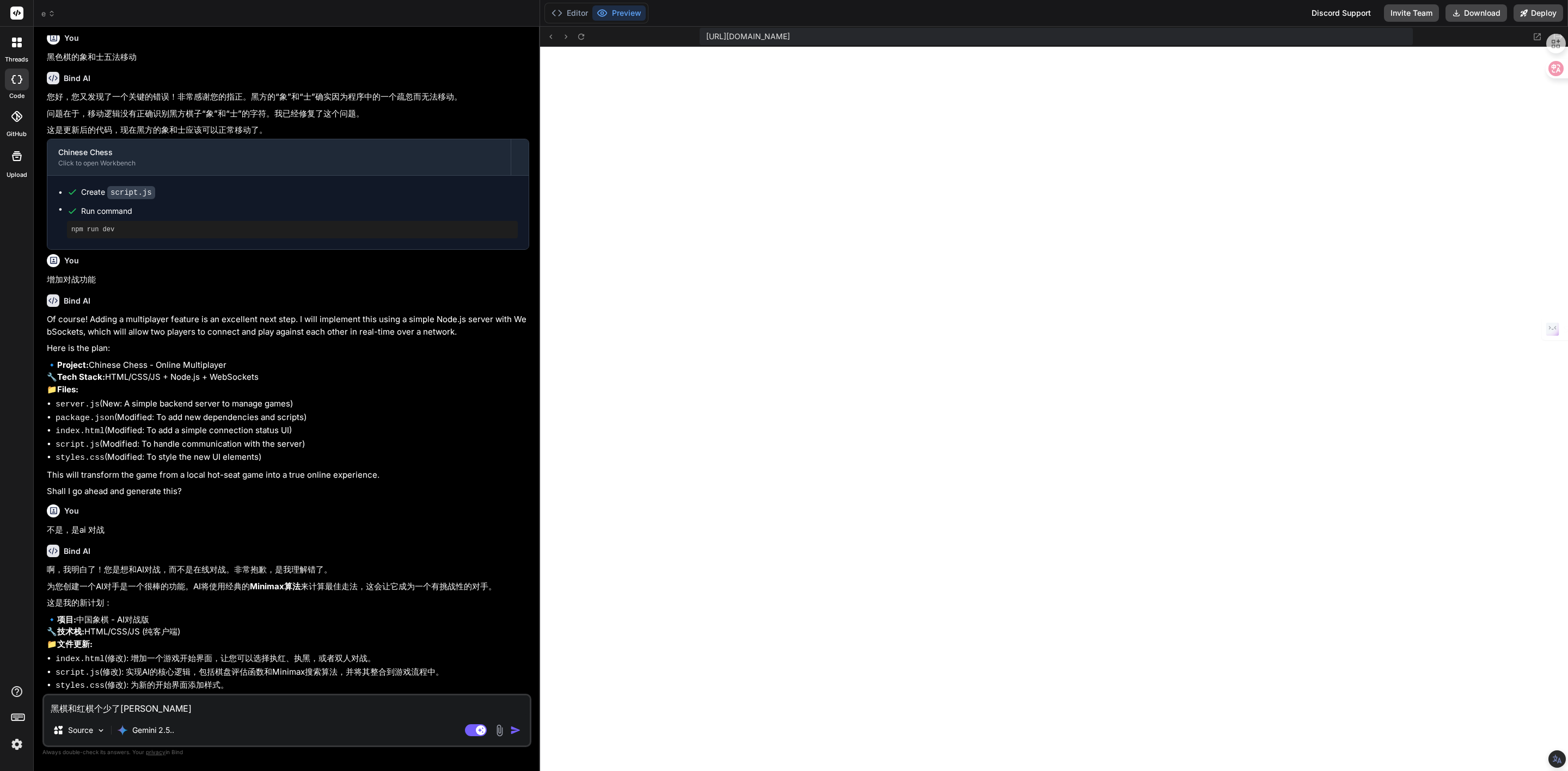
type textarea "x"
type textarea "黑棋和红棋个少了一粒b"
type textarea "x"
type textarea "黑棋和红棋个少了一粒ba"
type textarea "x"
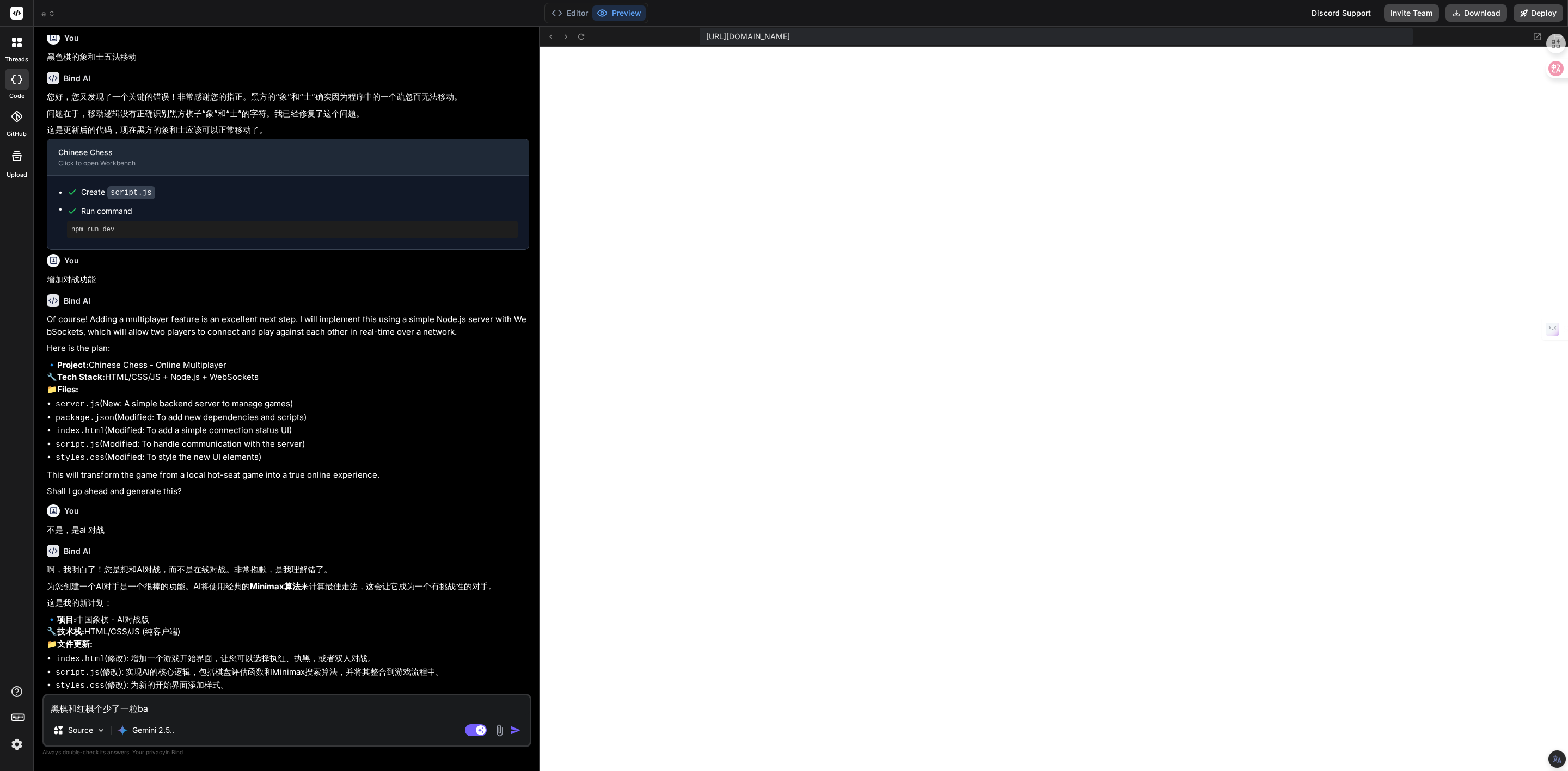
type textarea "黑棋和红棋个少了一粒bao"
type textarea "x"
type textarea "黑棋和红棋个少了一粒ba"
type textarea "x"
type textarea "黑棋和红棋个少了一粒b"
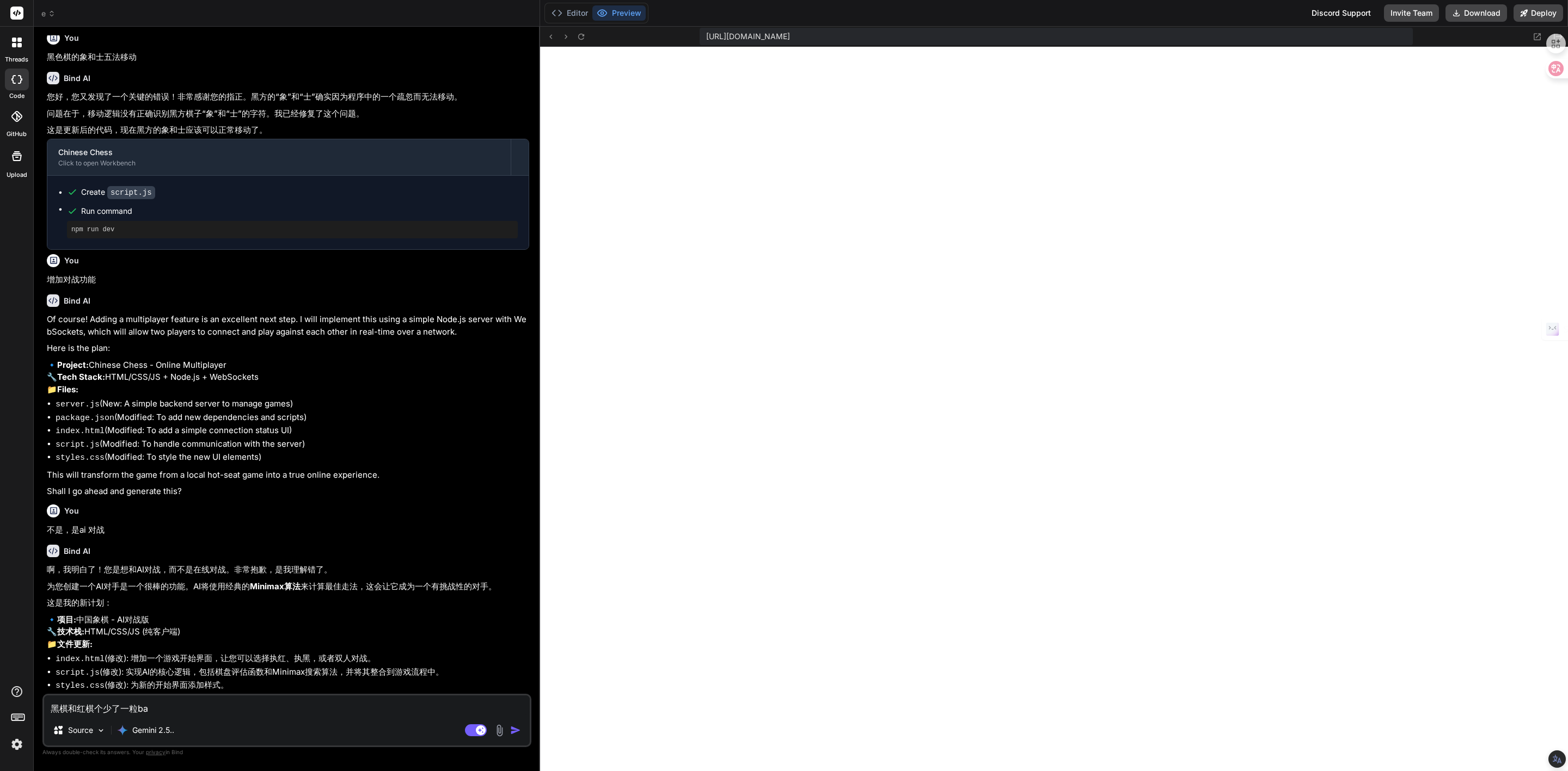
type textarea "x"
type textarea "黑棋和红棋个少了一粒"
type textarea "x"
type textarea "黑棋和红棋个少了一粒p"
type textarea "x"
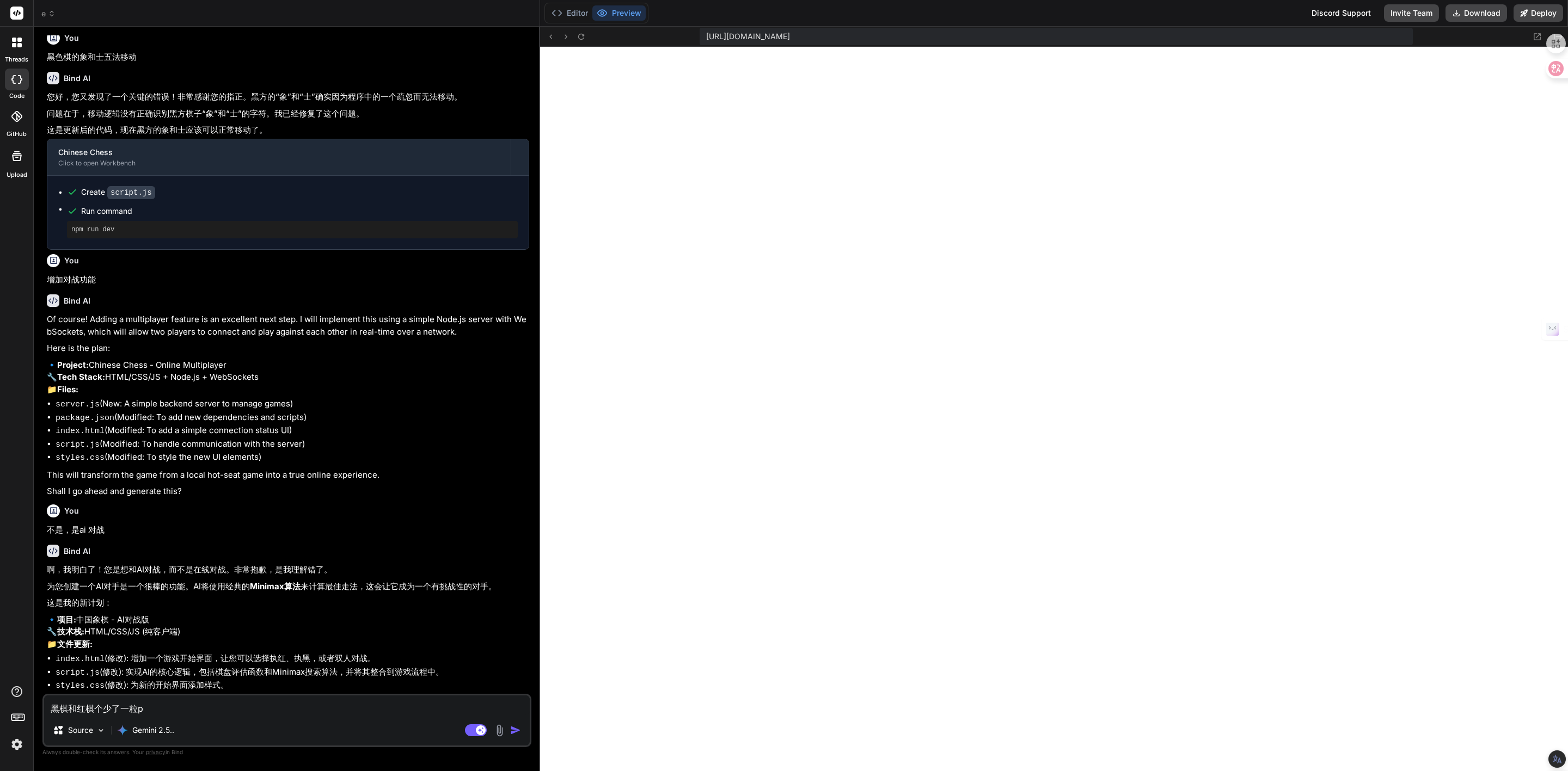
type textarea "黑棋和红棋个少了一粒pa"
type textarea "x"
type textarea "黑棋和红棋个少了一粒pao"
type textarea "x"
type textarea "黑棋和红棋个少了一粒炮"
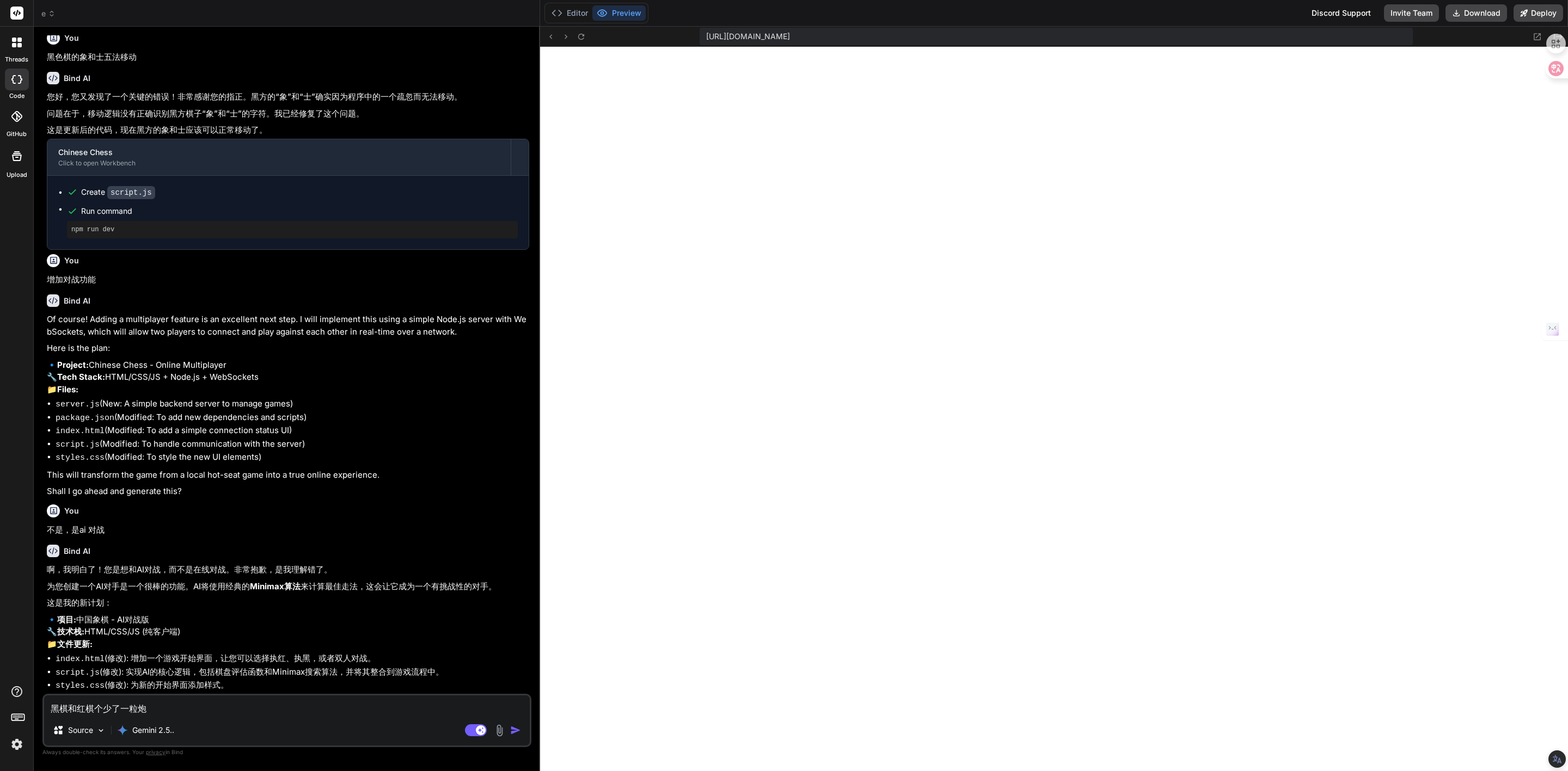
type textarea "x"
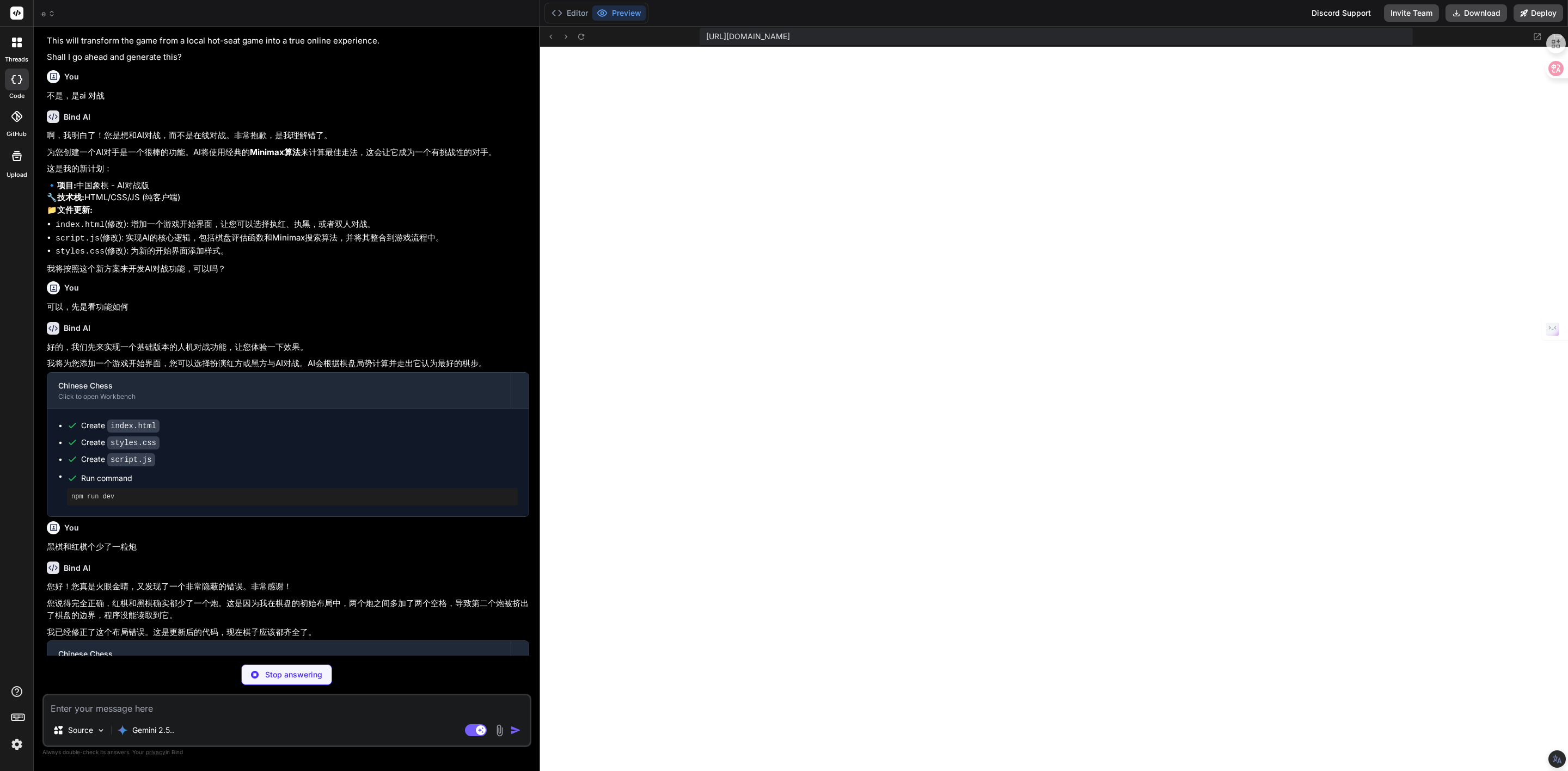
scroll to position [701, 0]
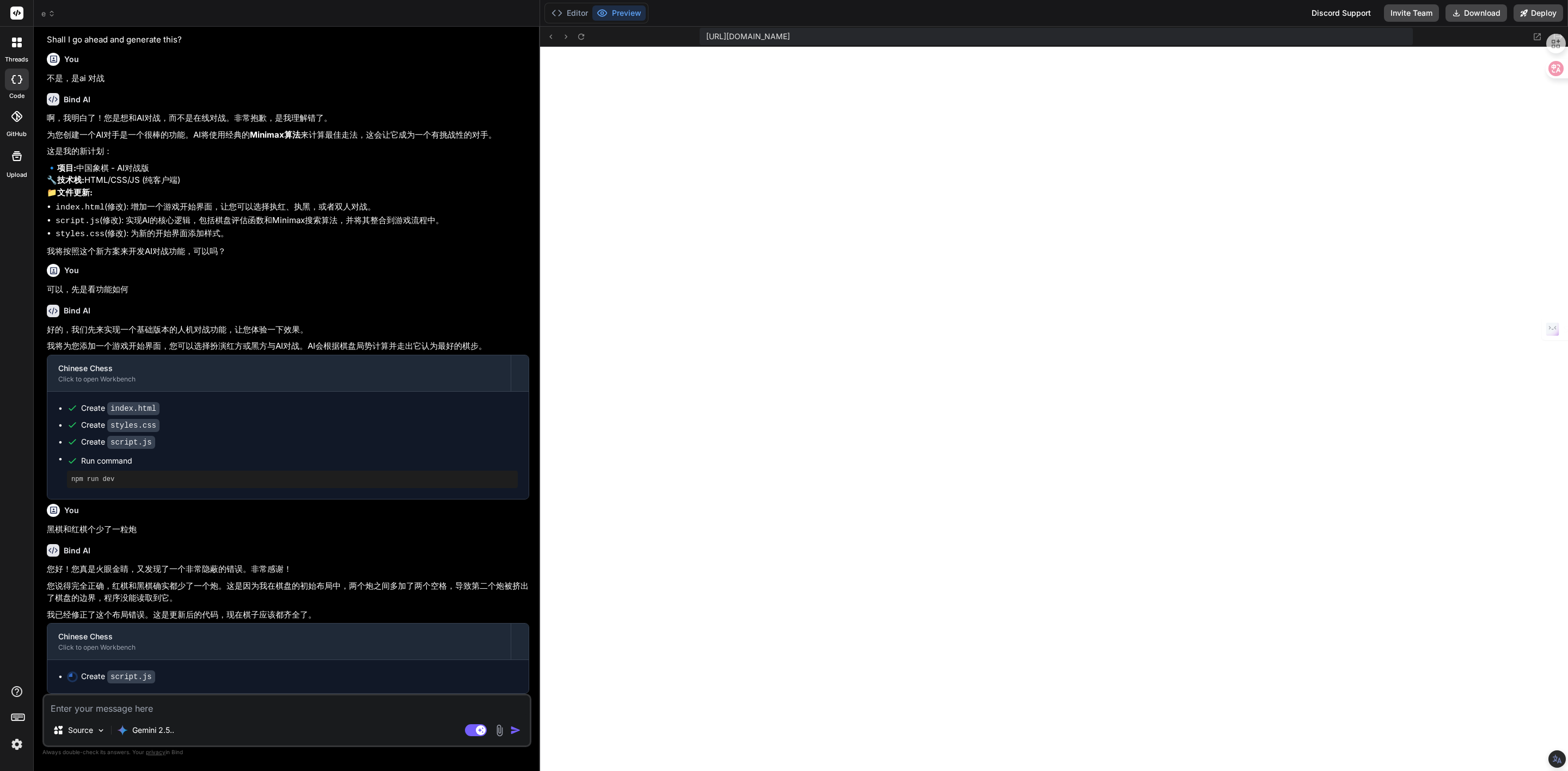
type textarea "x"
